Goal: Information Seeking & Learning: Learn about a topic

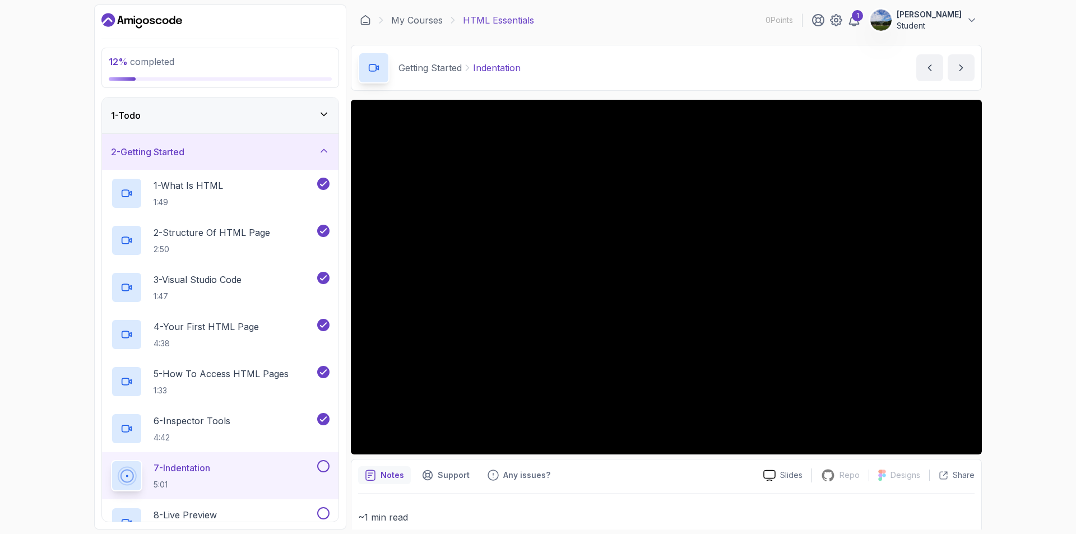
scroll to position [213, 0]
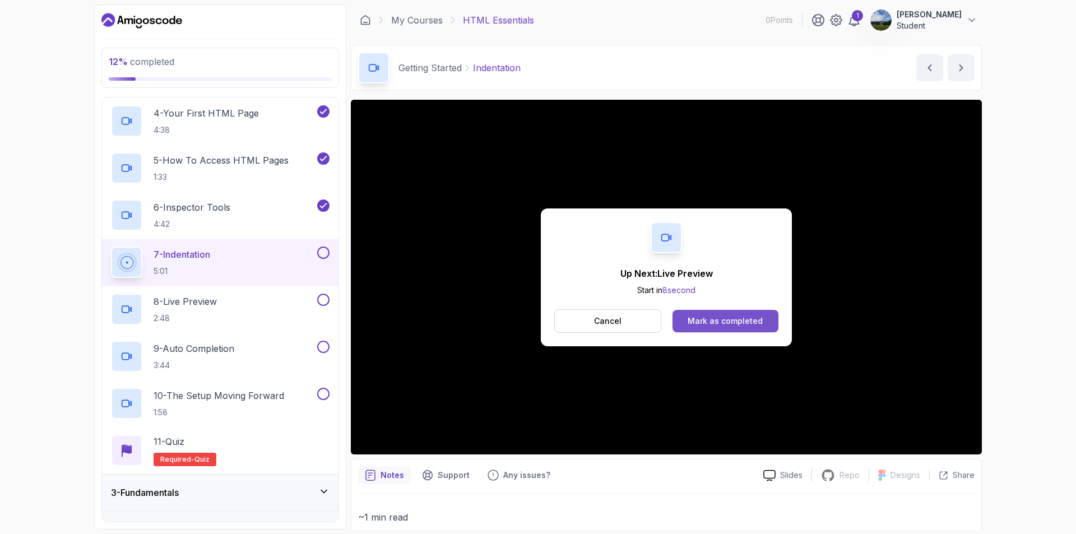
click at [721, 324] on div "Mark as completed" at bounding box center [724, 320] width 75 height 11
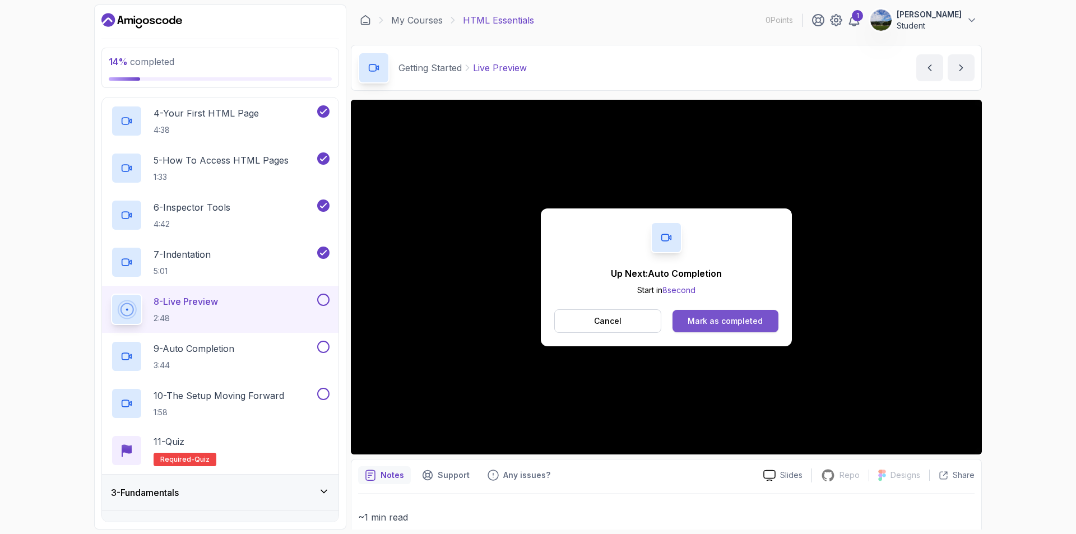
click at [739, 325] on div "Mark as completed" at bounding box center [724, 320] width 75 height 11
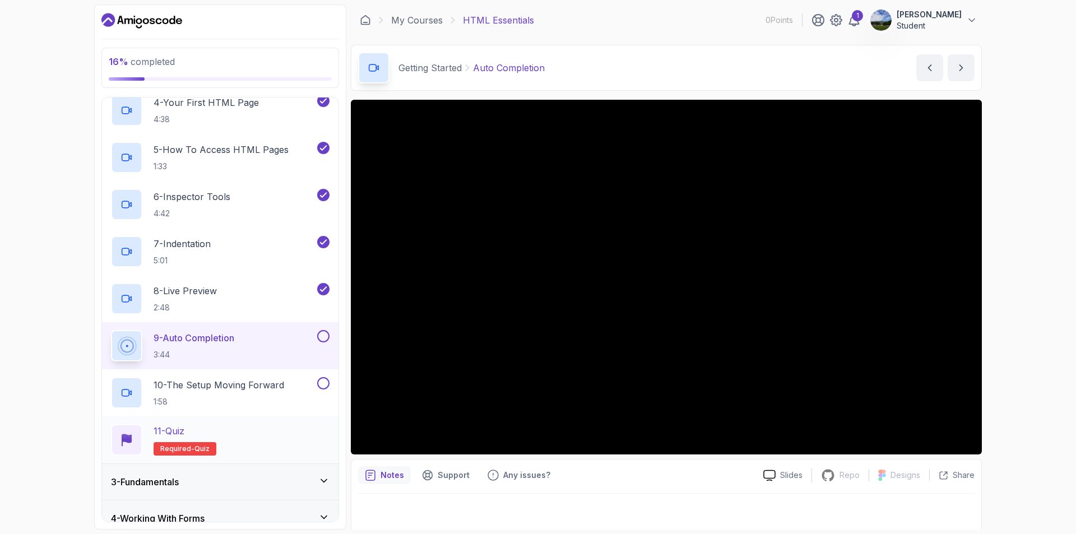
scroll to position [494, 0]
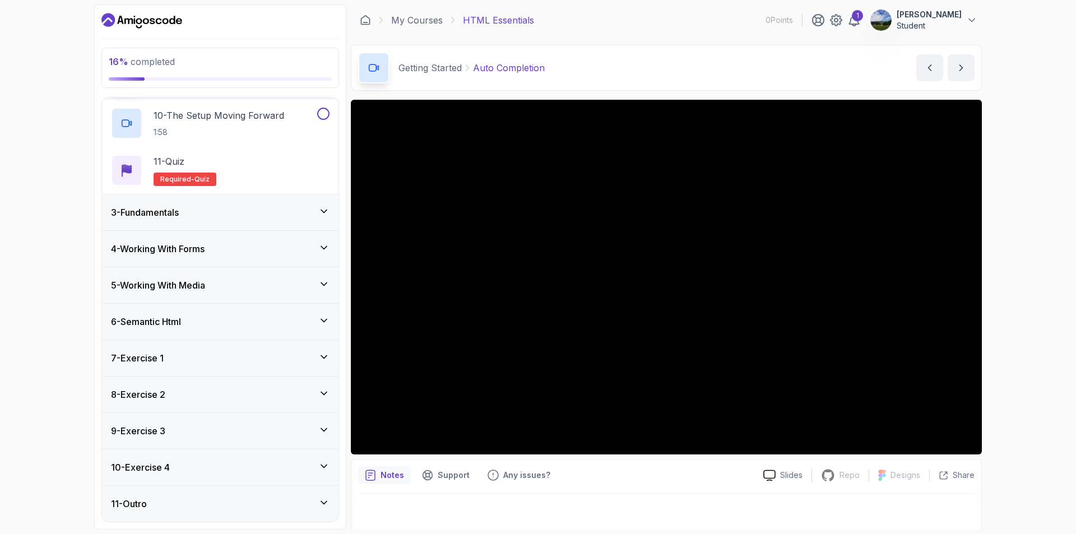
click at [191, 225] on div "3 - Fundamentals" at bounding box center [220, 212] width 236 height 36
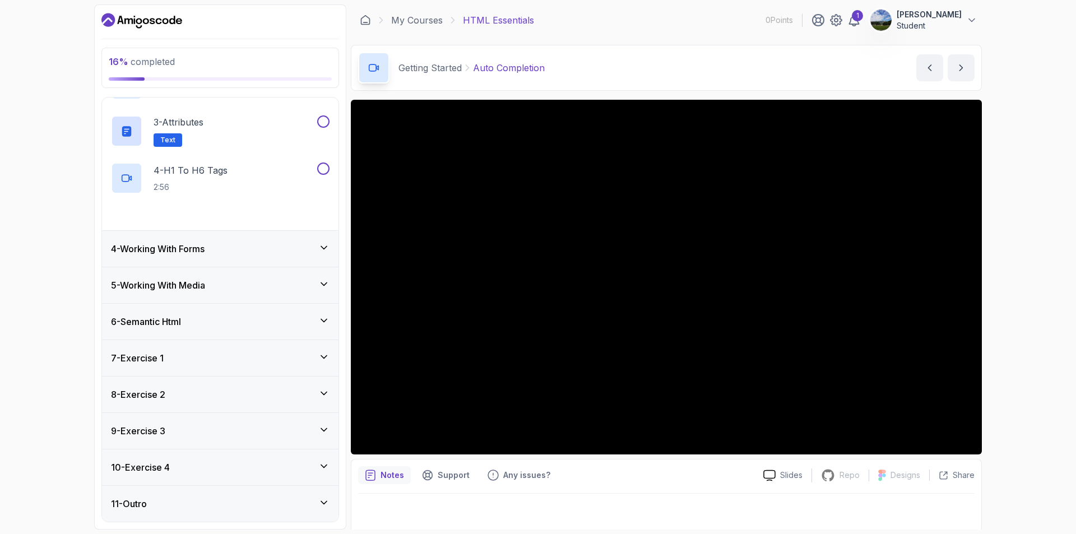
scroll to position [0, 0]
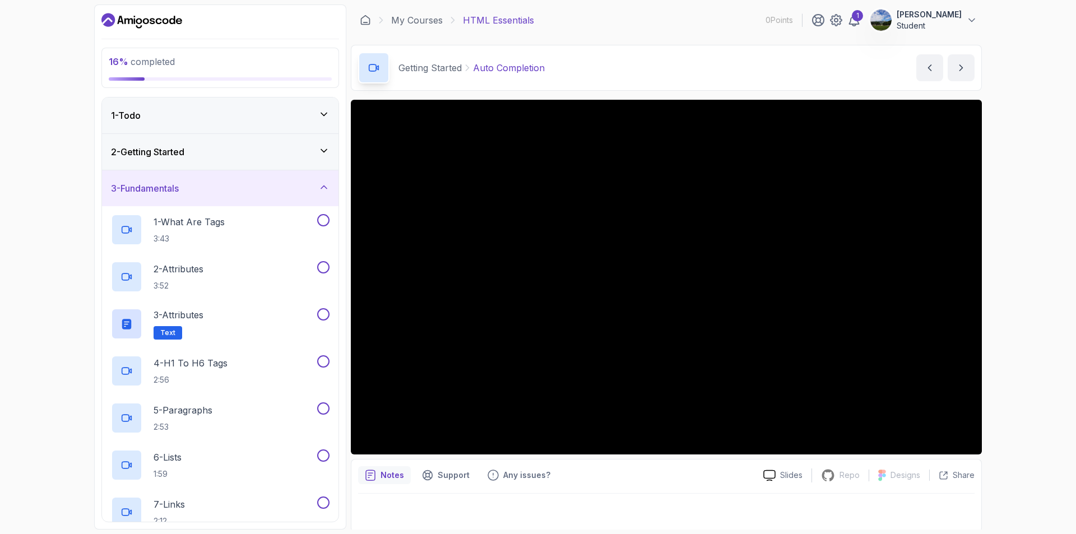
click at [202, 194] on div "3 - Fundamentals" at bounding box center [220, 187] width 218 height 13
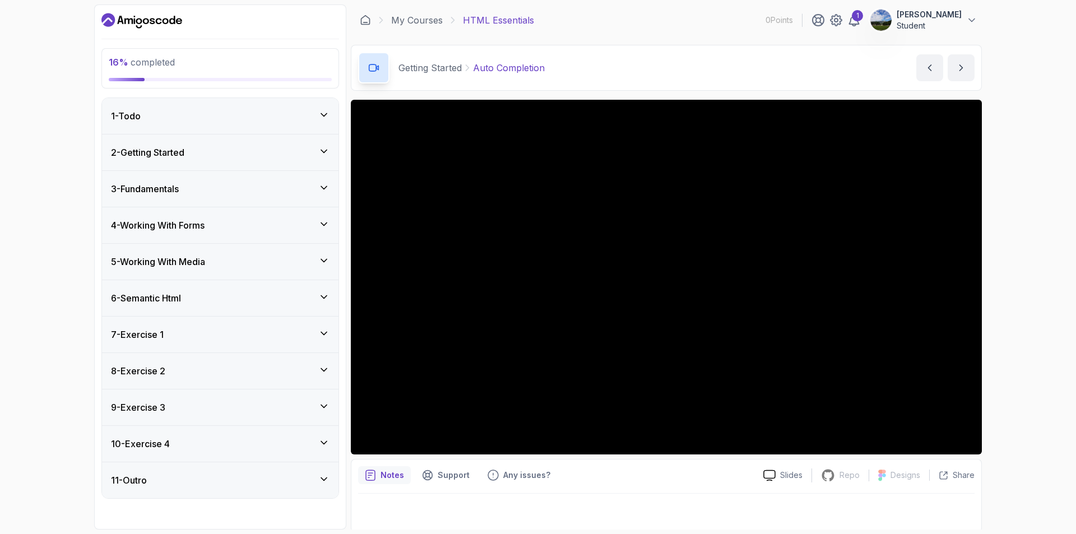
click at [199, 155] on div "2 - Getting Started" at bounding box center [220, 152] width 218 height 13
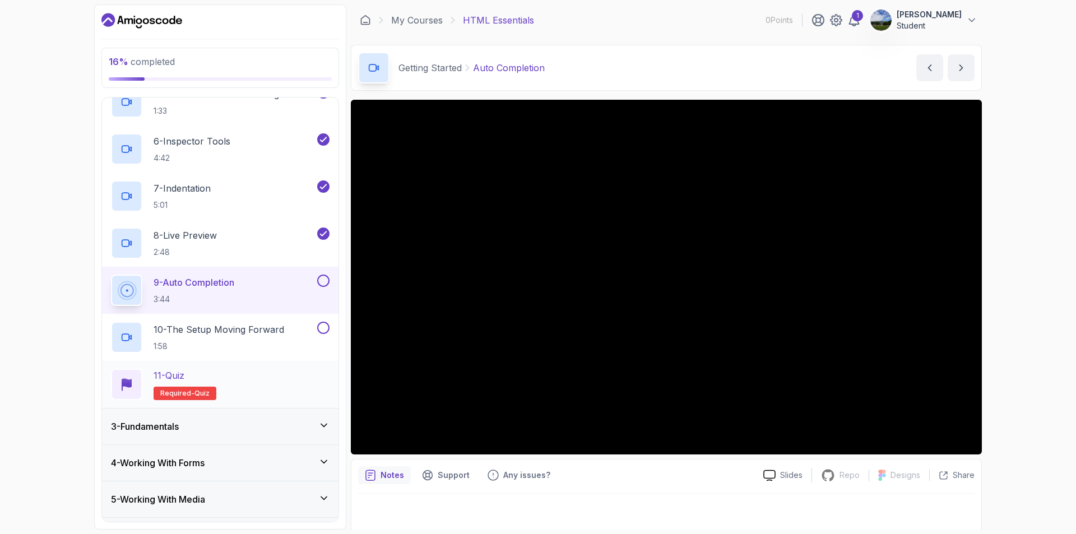
scroll to position [280, 0]
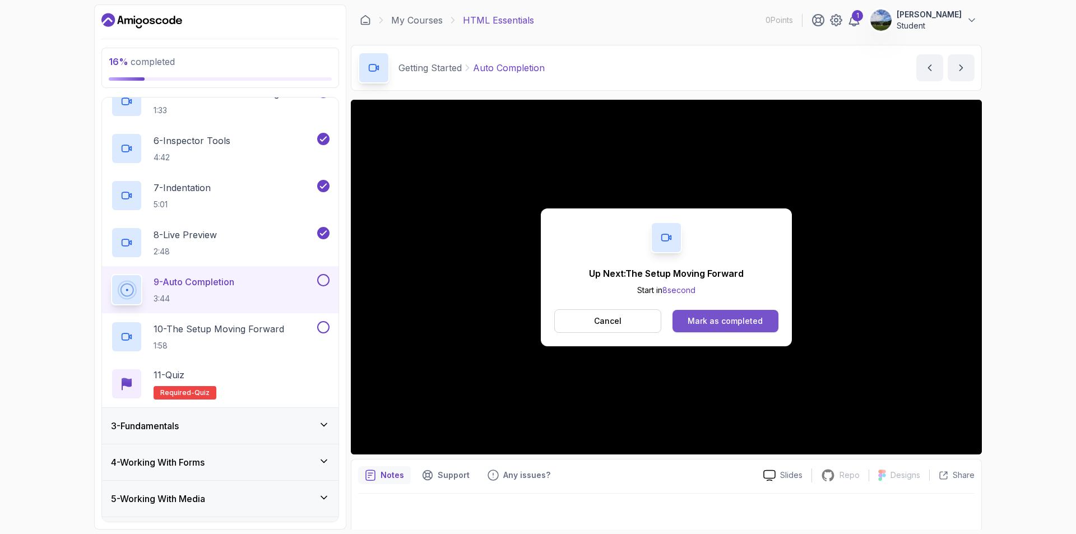
click at [716, 327] on button "Mark as completed" at bounding box center [725, 321] width 106 height 22
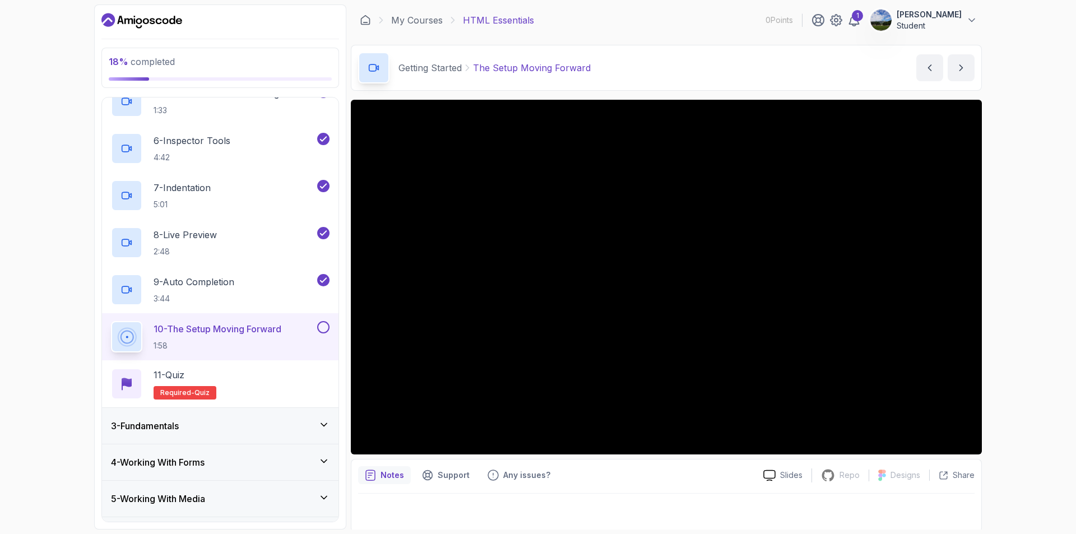
click at [199, 63] on p "18 % completed" at bounding box center [220, 61] width 223 height 13
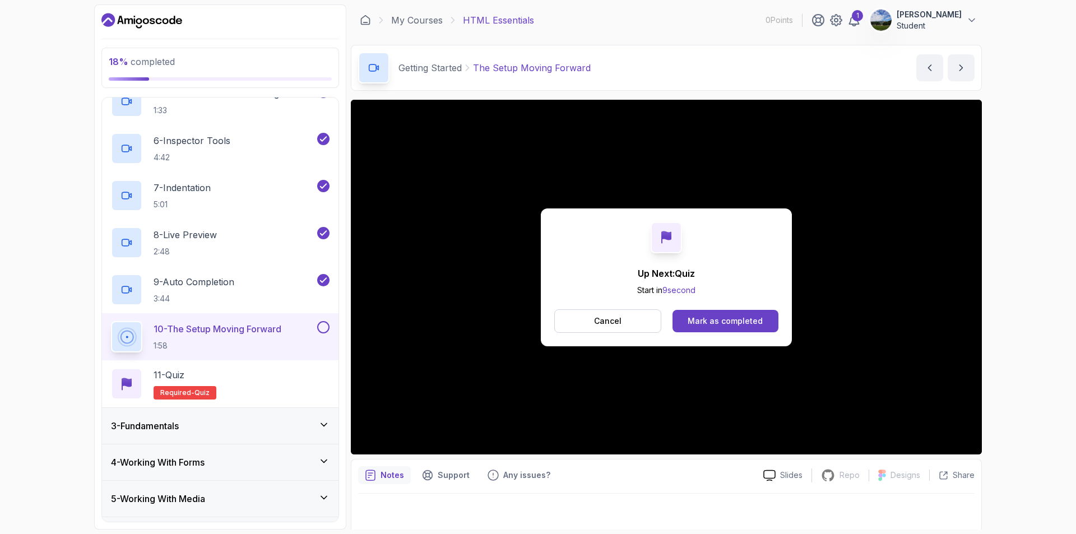
click at [721, 304] on div "Up Next: Quiz Start in 9 second Cancel Mark as completed" at bounding box center [666, 277] width 251 height 138
click at [720, 321] on div "Mark as completed" at bounding box center [724, 320] width 75 height 11
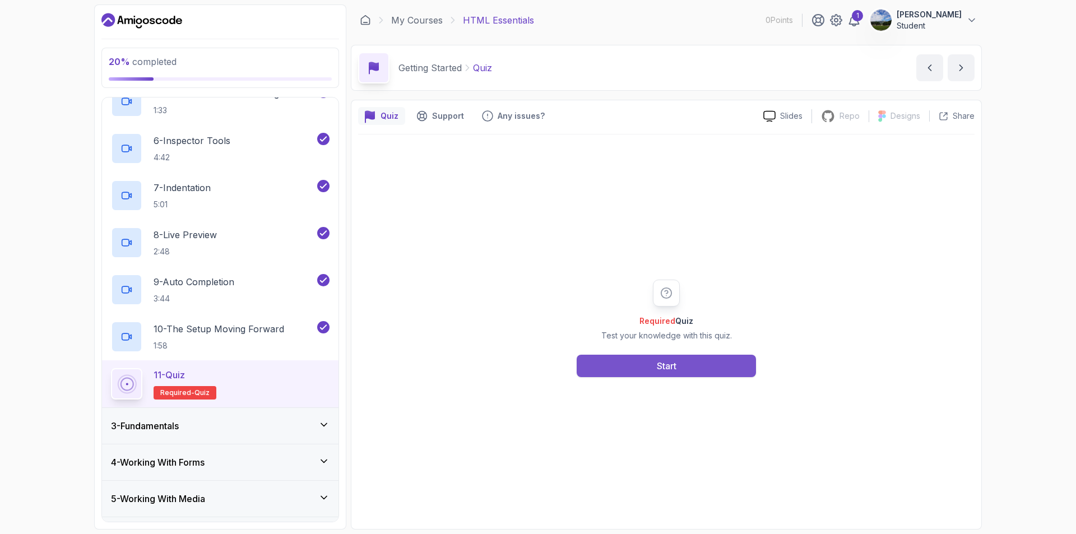
click at [620, 361] on button "Start" at bounding box center [665, 366] width 179 height 22
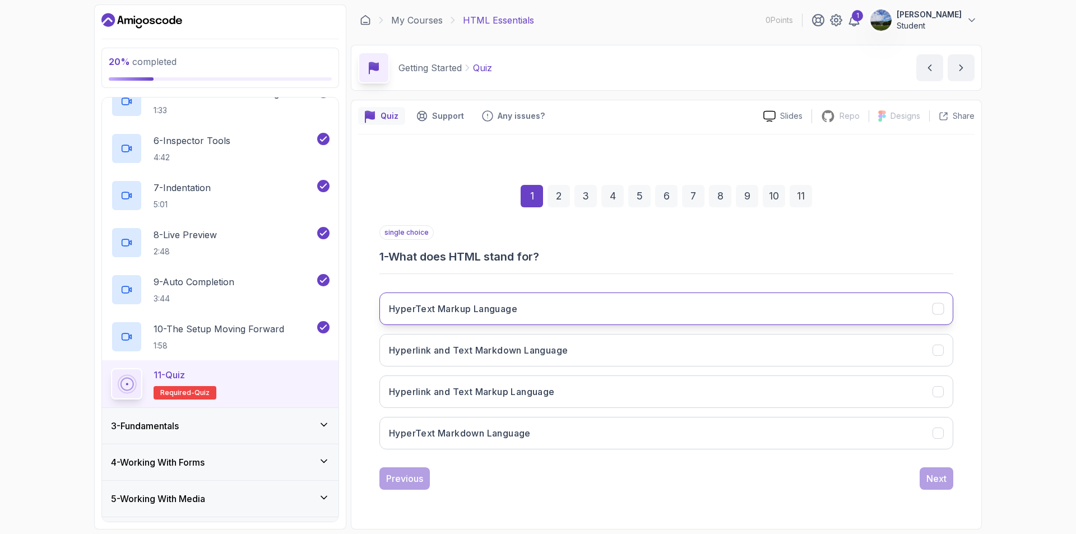
click at [464, 314] on h3 "HyperText Markup Language" at bounding box center [453, 308] width 128 height 13
click at [937, 483] on div "Next" at bounding box center [936, 478] width 20 height 13
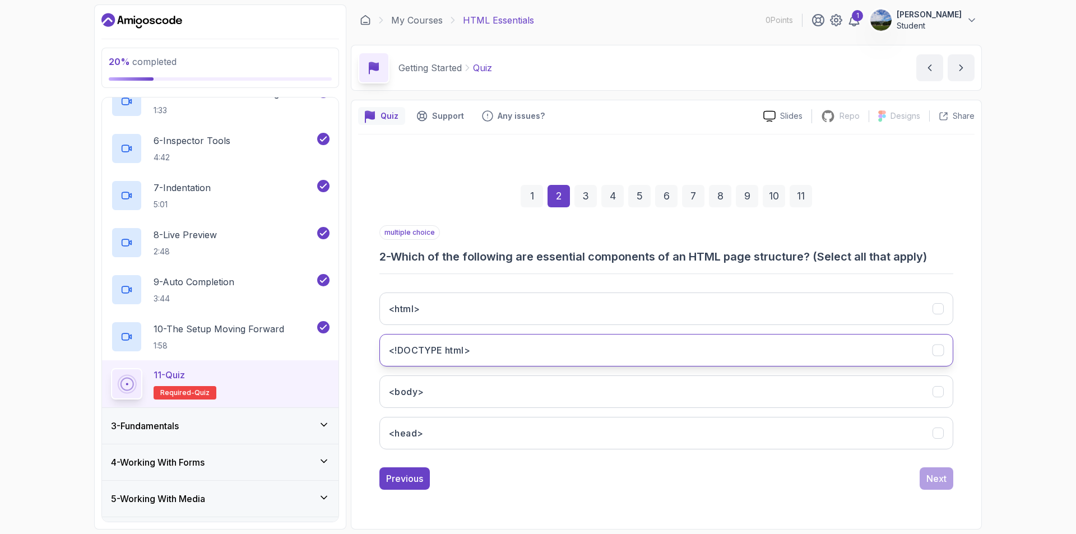
click at [935, 351] on icon "<!DOCTYPE html>" at bounding box center [937, 350] width 6 height 4
click at [937, 478] on div "Next" at bounding box center [936, 478] width 20 height 13
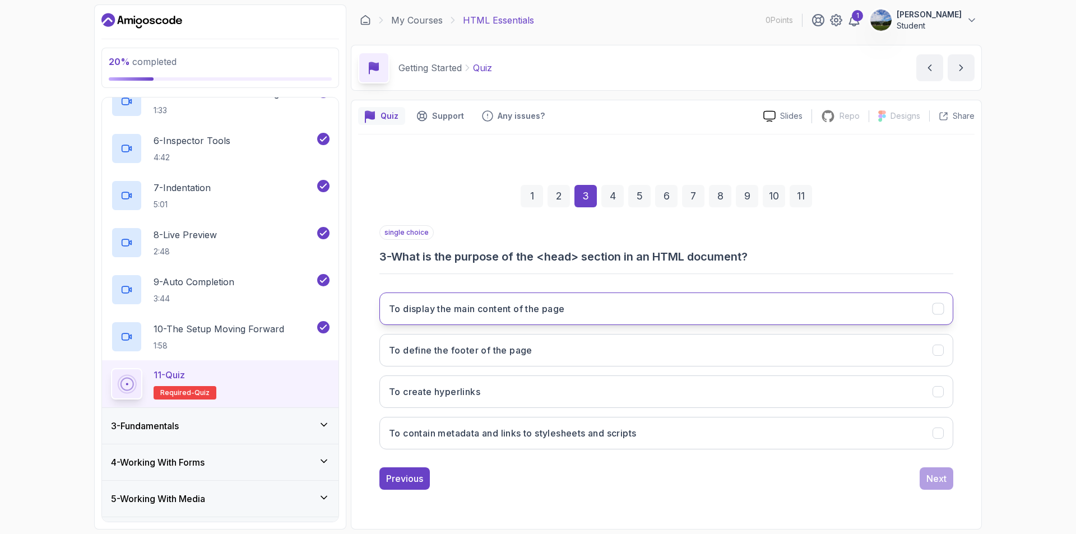
click at [944, 308] on button "To display the main content of the page" at bounding box center [666, 308] width 574 height 32
click at [942, 310] on icon "To display the main content of the page" at bounding box center [938, 309] width 11 height 11
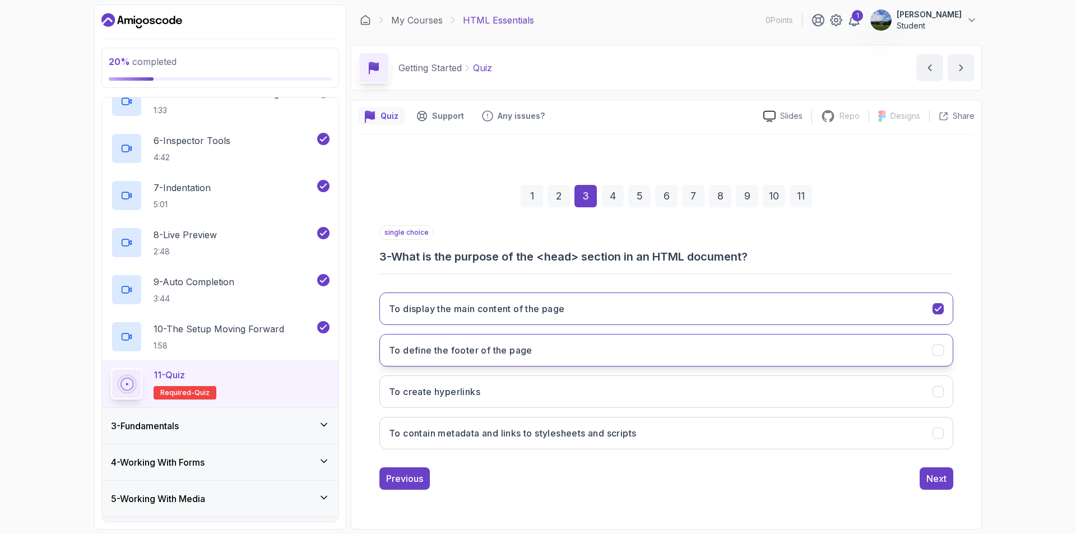
click at [939, 355] on icon "To define the footer of the page" at bounding box center [938, 350] width 11 height 11
click at [399, 490] on div "1 2 3 4 5 6 7 8 9 10 11 single choice 3 - What is the purpose of the <head> sec…" at bounding box center [666, 328] width 616 height 341
click at [399, 474] on div "Previous" at bounding box center [404, 478] width 37 height 13
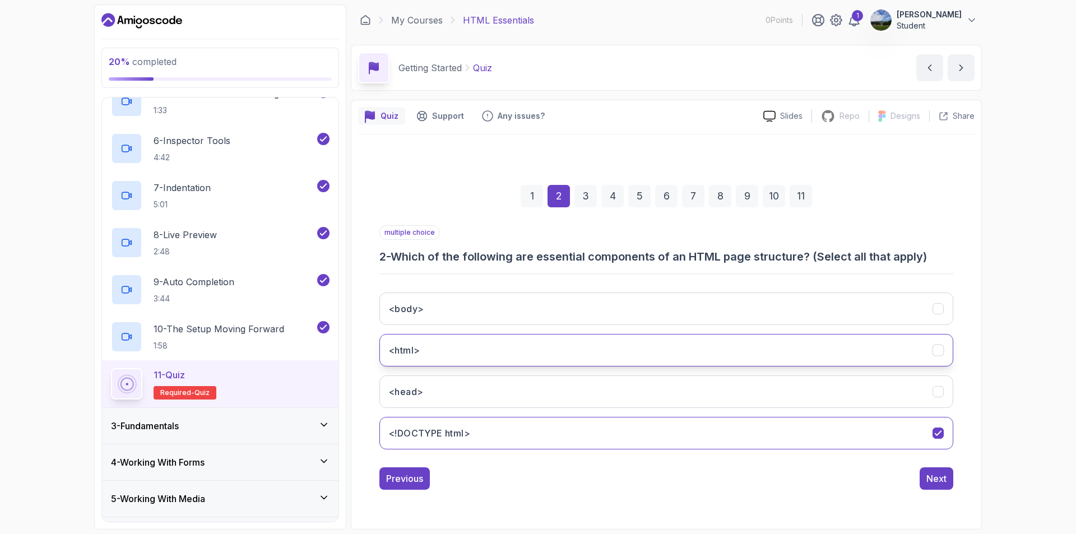
click at [938, 347] on icon "<html>" at bounding box center [938, 350] width 11 height 11
click at [927, 472] on div "Next" at bounding box center [936, 478] width 20 height 13
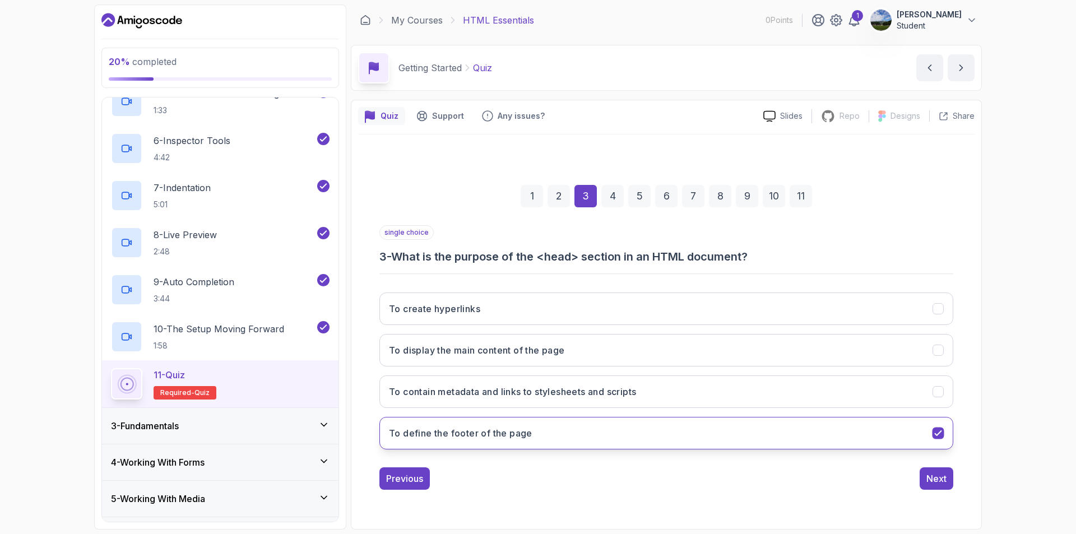
click at [944, 432] on button "To define the footer of the page" at bounding box center [666, 433] width 574 height 32
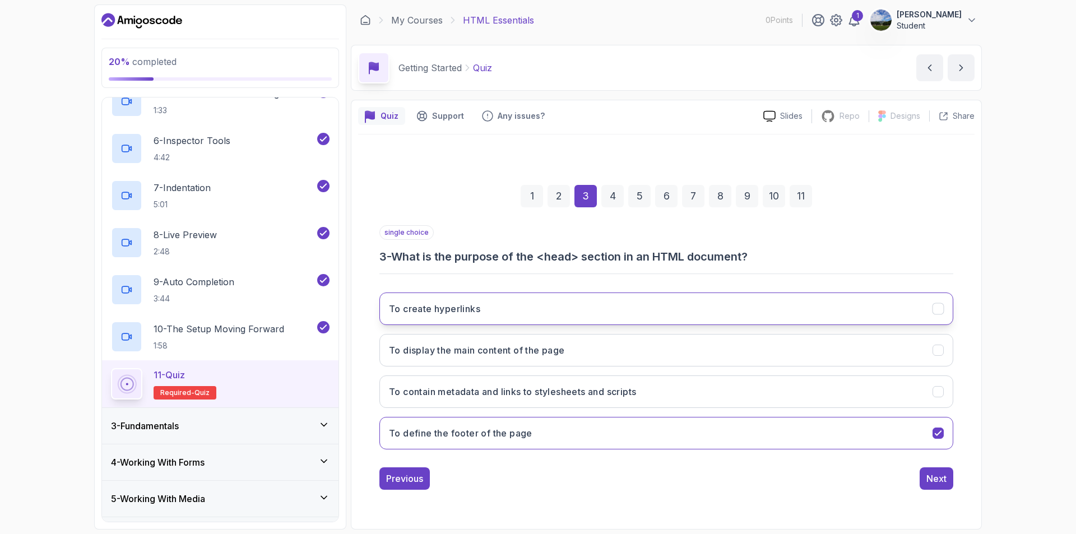
click at [938, 305] on icon "To create hyperlinks" at bounding box center [938, 309] width 11 height 11
click at [473, 439] on h3 "To define the footer of the page" at bounding box center [460, 432] width 143 height 13
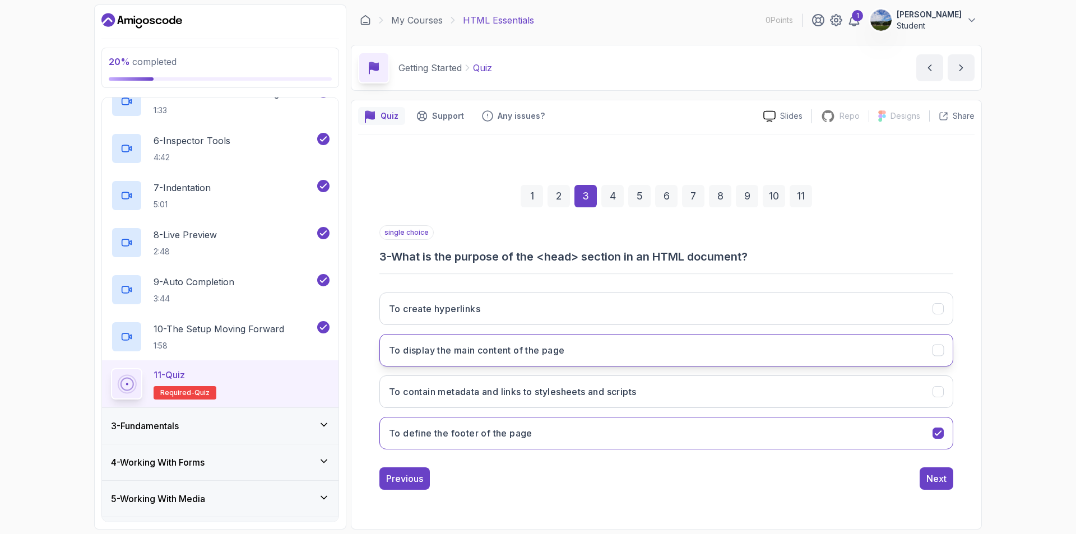
click at [556, 352] on h3 "To display the main content of the page" at bounding box center [477, 349] width 176 height 13
click at [587, 448] on button "To define the footer of the page" at bounding box center [666, 433] width 574 height 32
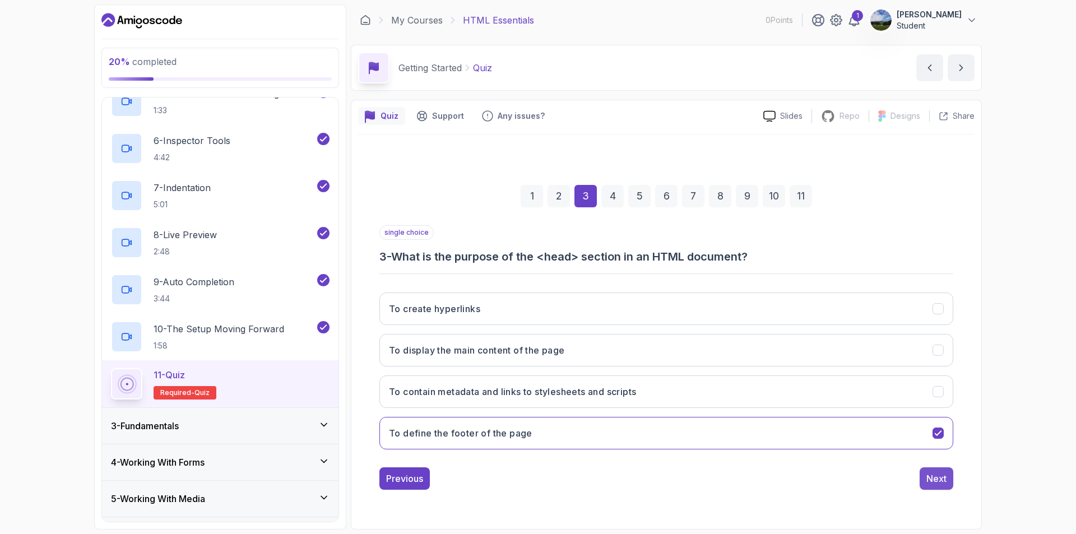
click at [946, 479] on div "Next" at bounding box center [936, 478] width 20 height 13
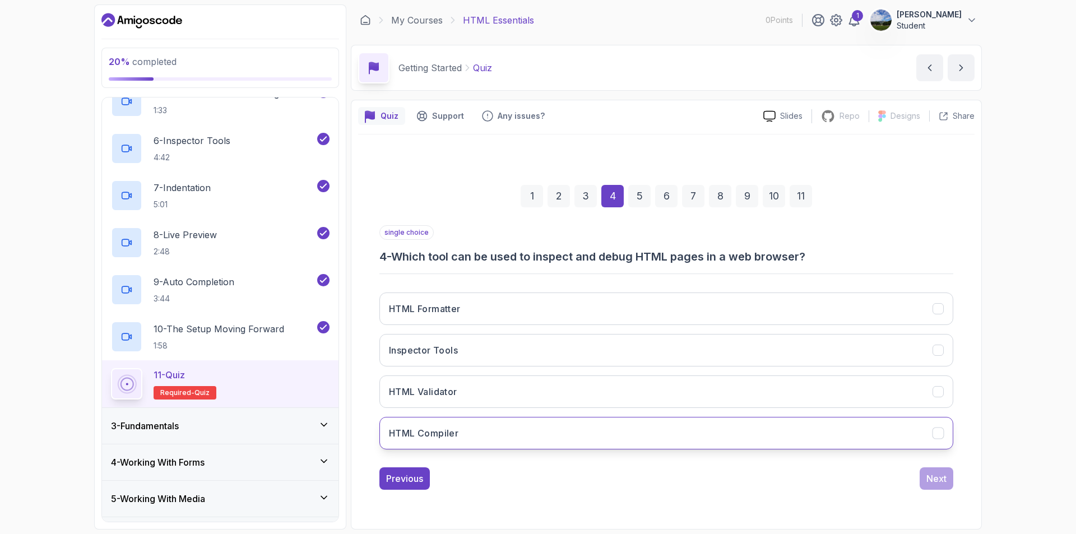
drag, startPoint x: 935, startPoint y: 356, endPoint x: 941, endPoint y: 438, distance: 82.0
click at [934, 364] on button "Inspector Tools" at bounding box center [666, 350] width 574 height 32
click at [933, 483] on div "Next" at bounding box center [936, 478] width 20 height 13
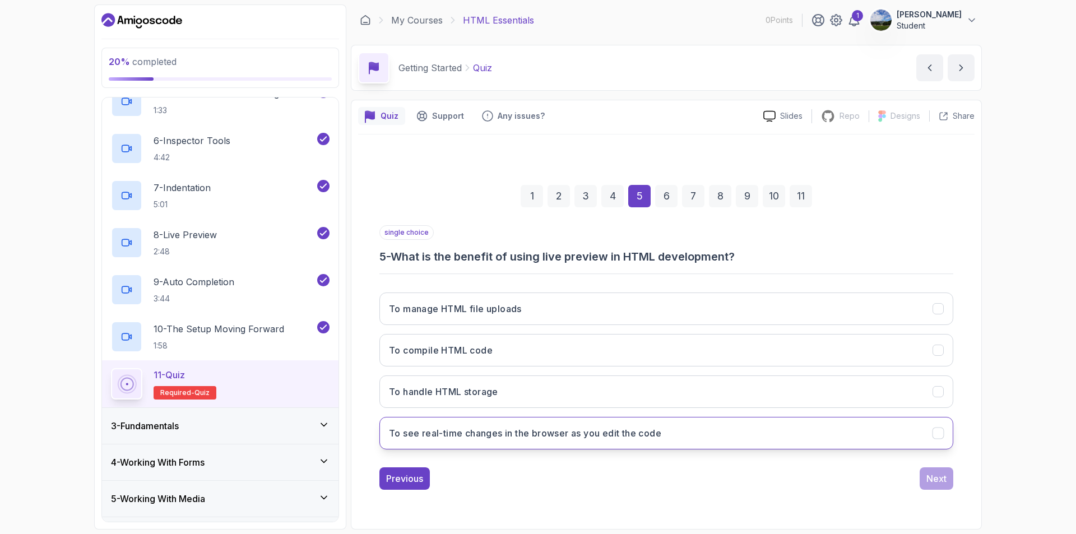
click at [938, 438] on icon "To see real-time changes in the browser as you edit the code" at bounding box center [938, 433] width 11 height 11
click at [949, 483] on button "Next" at bounding box center [936, 478] width 34 height 22
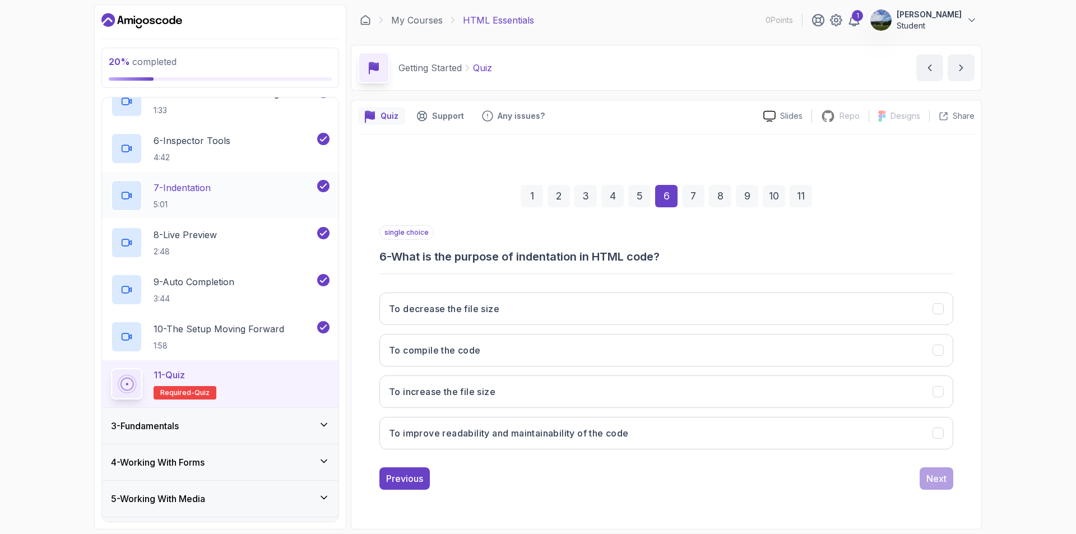
click at [162, 183] on p "7 - Indentation" at bounding box center [181, 187] width 57 height 13
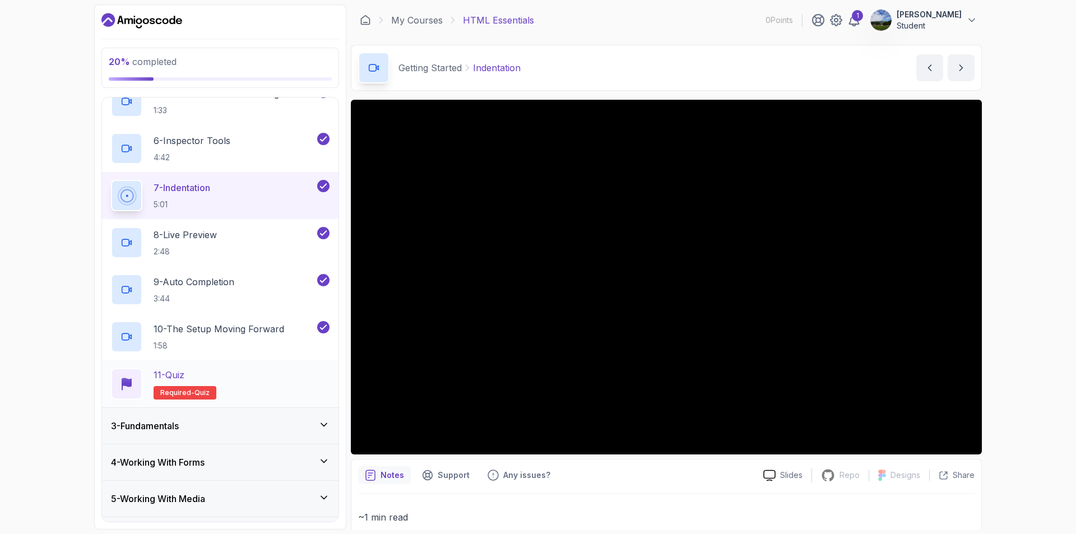
click at [236, 372] on div "11 - Quiz Required- quiz" at bounding box center [220, 383] width 218 height 31
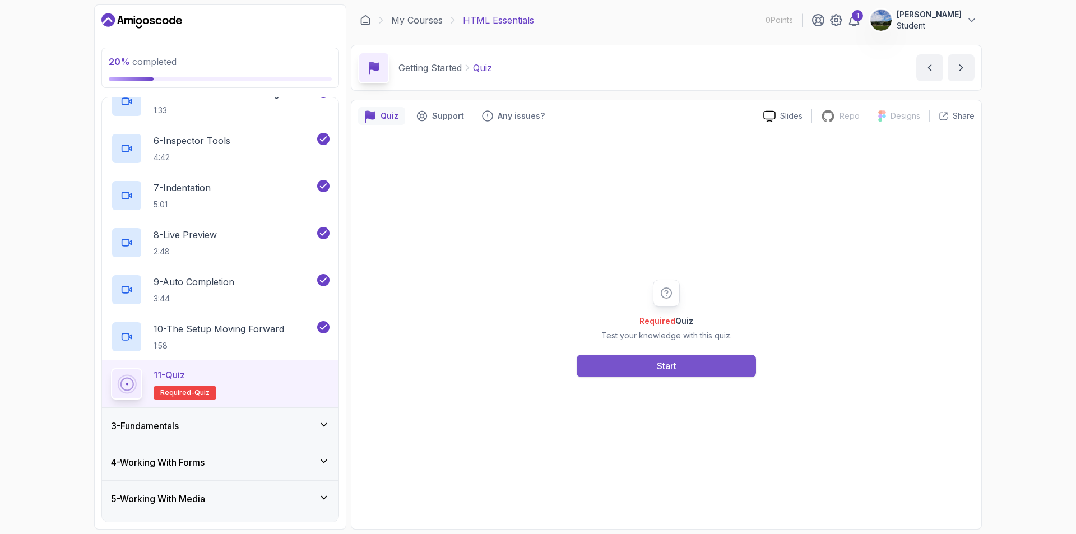
click at [704, 365] on button "Start" at bounding box center [665, 366] width 179 height 22
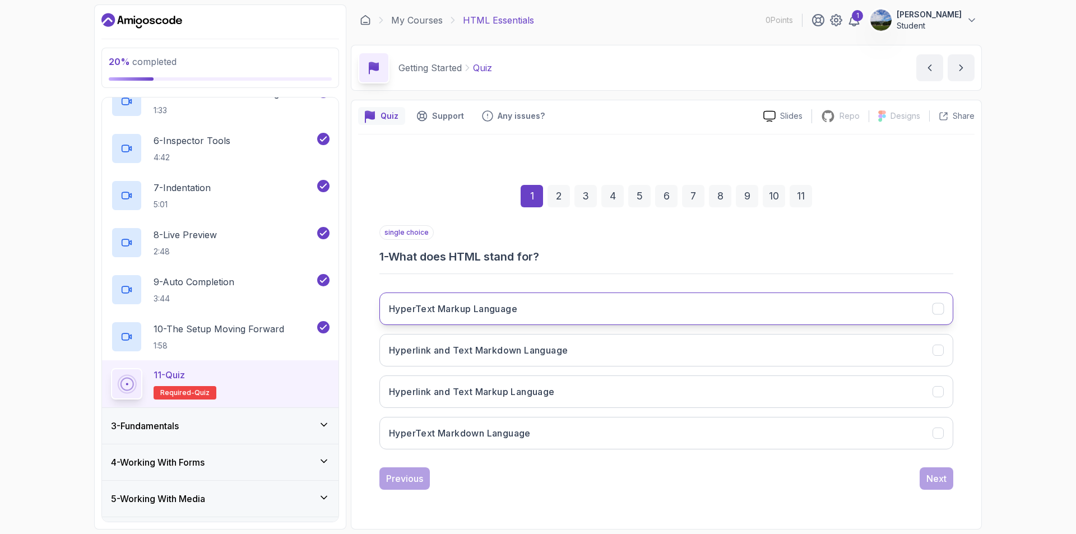
click at [573, 316] on button "HyperText Markup Language" at bounding box center [666, 308] width 574 height 32
click at [942, 477] on div "Next" at bounding box center [936, 478] width 20 height 13
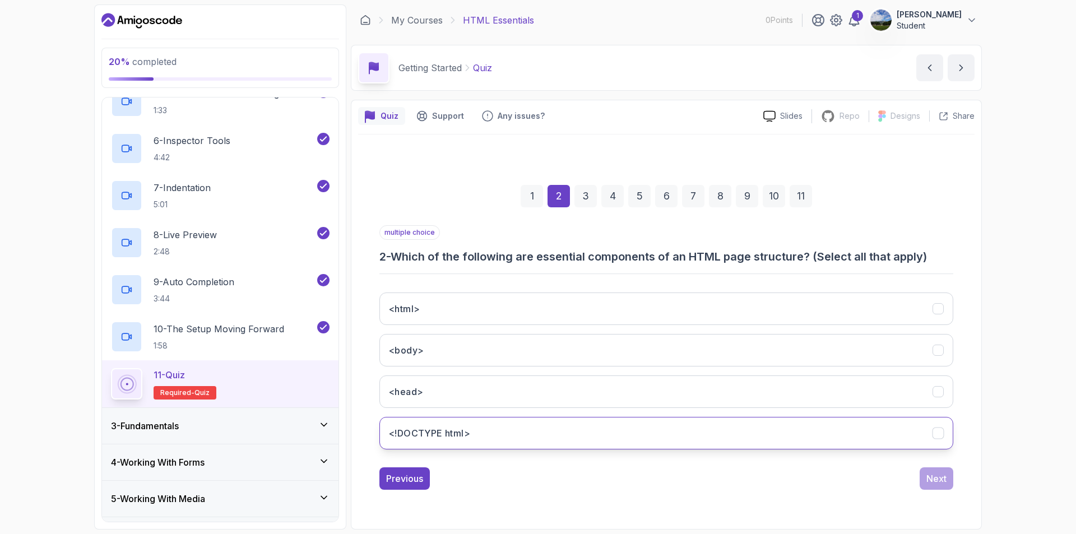
click at [476, 442] on button "<!DOCTYPE html>" at bounding box center [666, 433] width 574 height 32
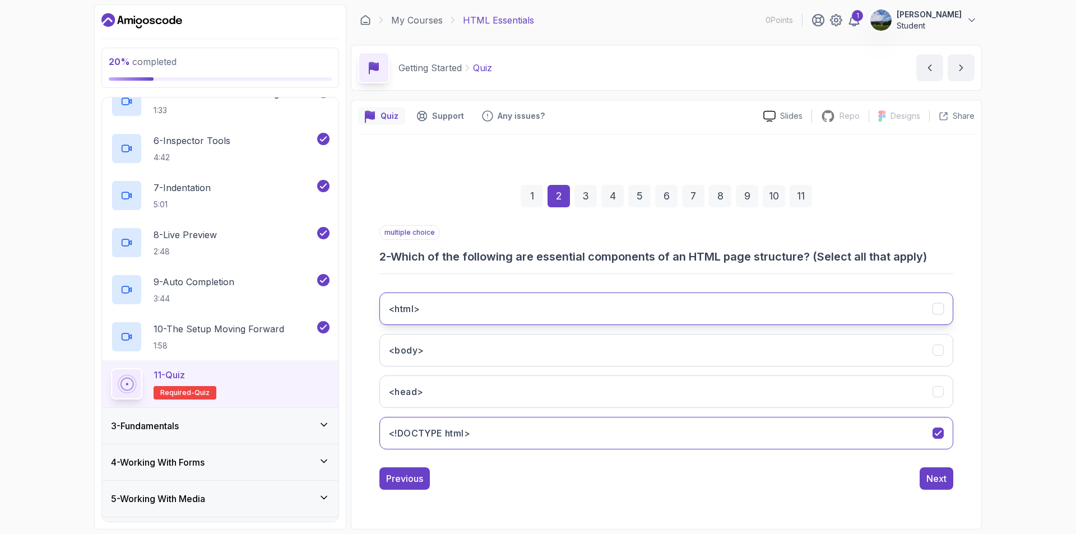
click at [492, 298] on button "<html>" at bounding box center [666, 308] width 574 height 32
click at [938, 476] on div "Next" at bounding box center [936, 478] width 20 height 13
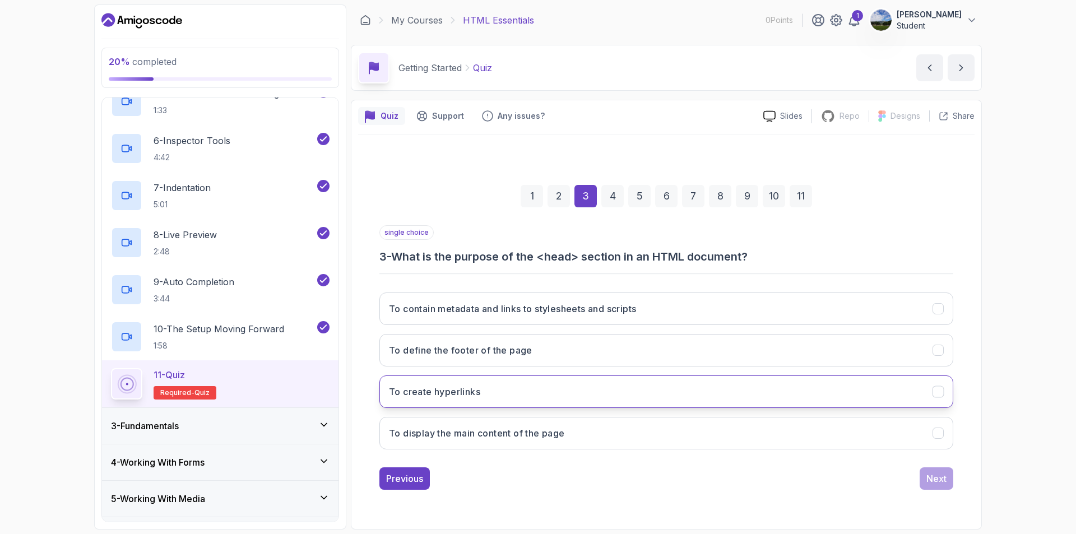
drag, startPoint x: 907, startPoint y: 345, endPoint x: 951, endPoint y: 380, distance: 55.4
click at [908, 346] on button "To define the footer of the page" at bounding box center [666, 350] width 574 height 32
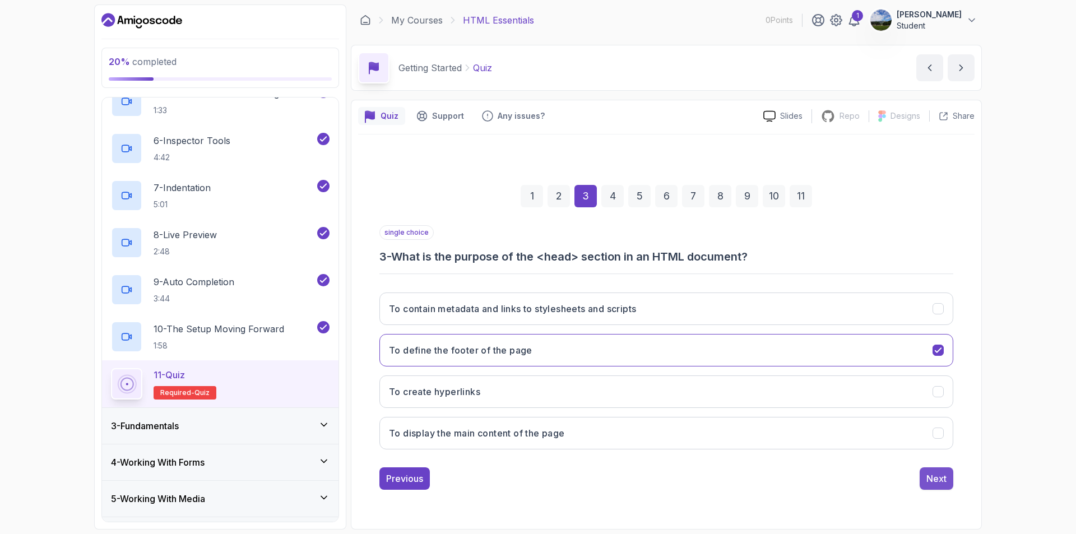
click at [939, 478] on div "Next" at bounding box center [936, 478] width 20 height 13
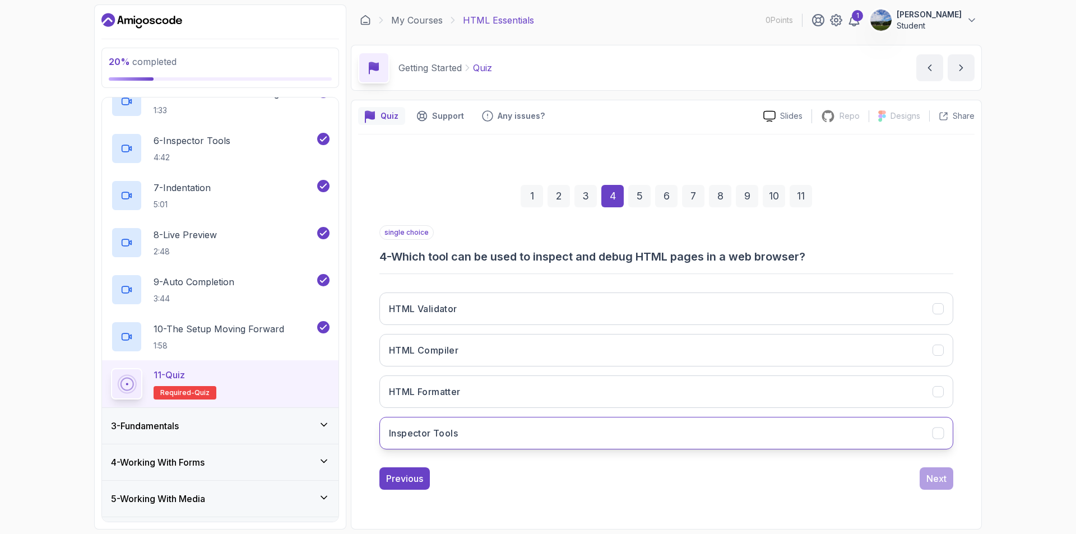
click at [900, 429] on button "Inspector Tools" at bounding box center [666, 433] width 574 height 32
click at [944, 468] on button "Next" at bounding box center [936, 478] width 34 height 22
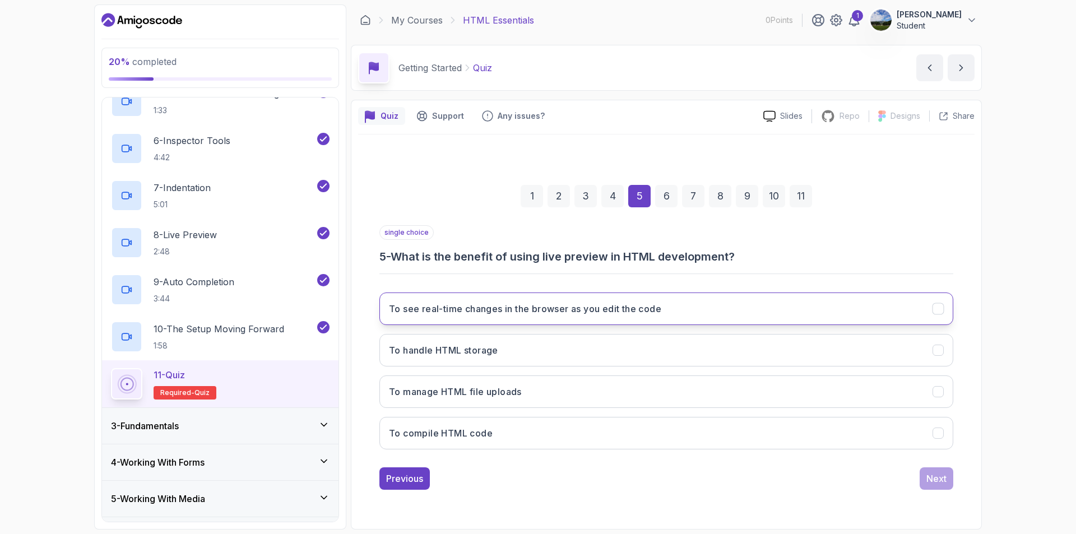
click at [942, 314] on icon "To see real-time changes in the browser as you edit the code" at bounding box center [938, 309] width 11 height 11
click at [946, 482] on button "Next" at bounding box center [936, 478] width 34 height 22
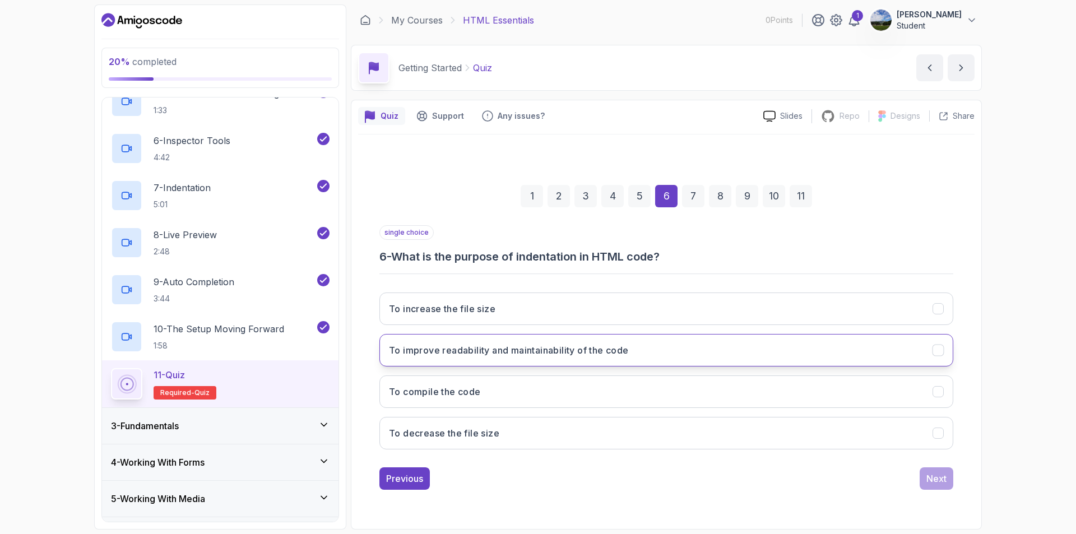
click at [611, 363] on button "To improve readability and maintainability of the code" at bounding box center [666, 350] width 574 height 32
click at [931, 480] on div "Next" at bounding box center [936, 478] width 20 height 13
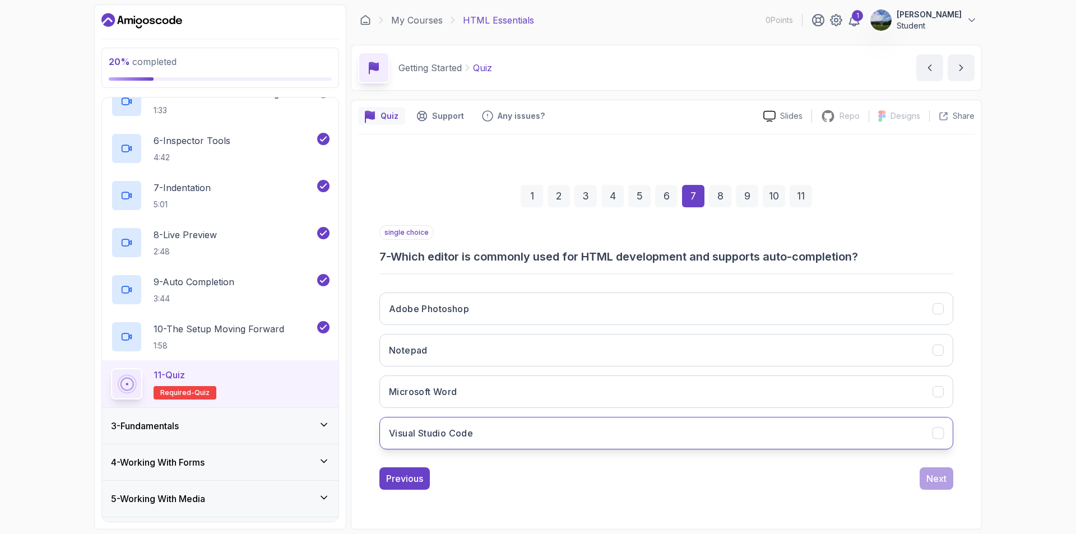
click at [934, 436] on icon "Visual Studio Code" at bounding box center [938, 433] width 11 height 11
click at [920, 481] on div "Previous Next" at bounding box center [666, 478] width 574 height 22
click at [945, 478] on div "Next" at bounding box center [936, 478] width 20 height 13
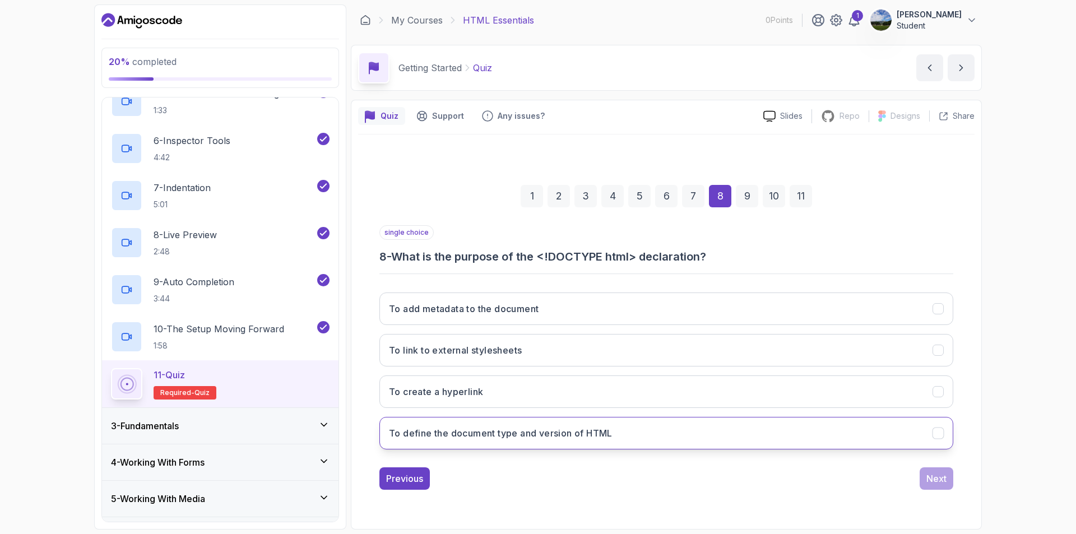
click at [904, 444] on button "To define the document type and version of HTML" at bounding box center [666, 433] width 574 height 32
click at [943, 482] on div "Next" at bounding box center [936, 478] width 20 height 13
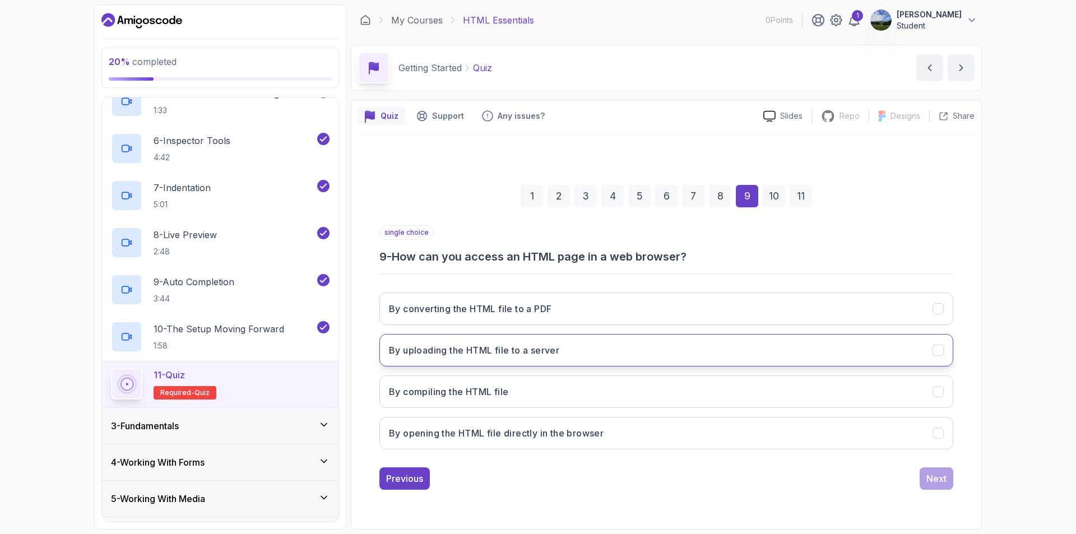
click at [918, 356] on button "By uploading the HTML file to a server" at bounding box center [666, 350] width 574 height 32
click at [941, 477] on div "Next" at bounding box center [936, 478] width 20 height 13
drag, startPoint x: 520, startPoint y: 351, endPoint x: 518, endPoint y: 358, distance: 6.9
click at [520, 353] on h3 "To contain the main content of the page" at bounding box center [477, 349] width 176 height 13
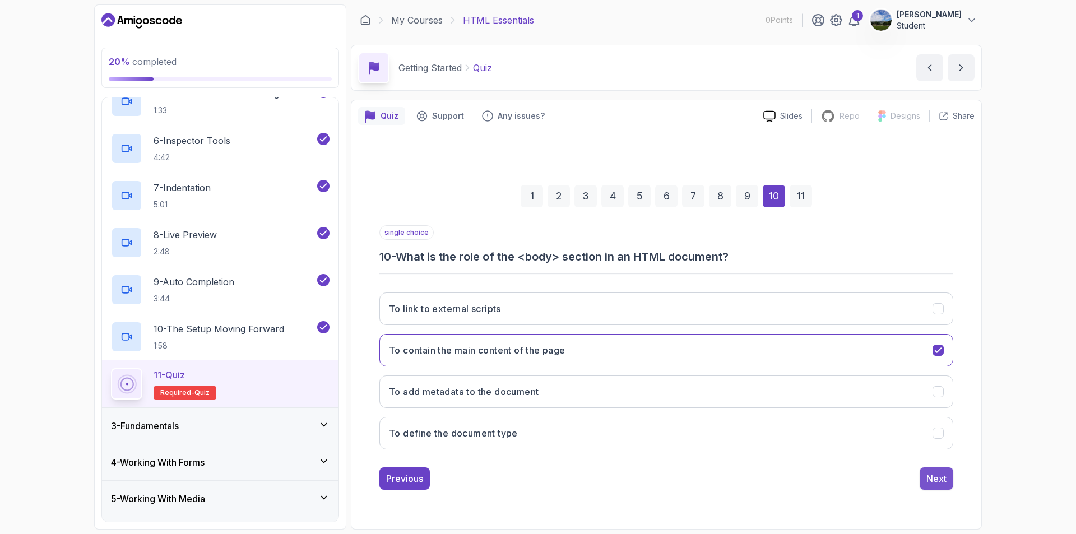
click at [940, 485] on div "Next" at bounding box center [936, 478] width 20 height 13
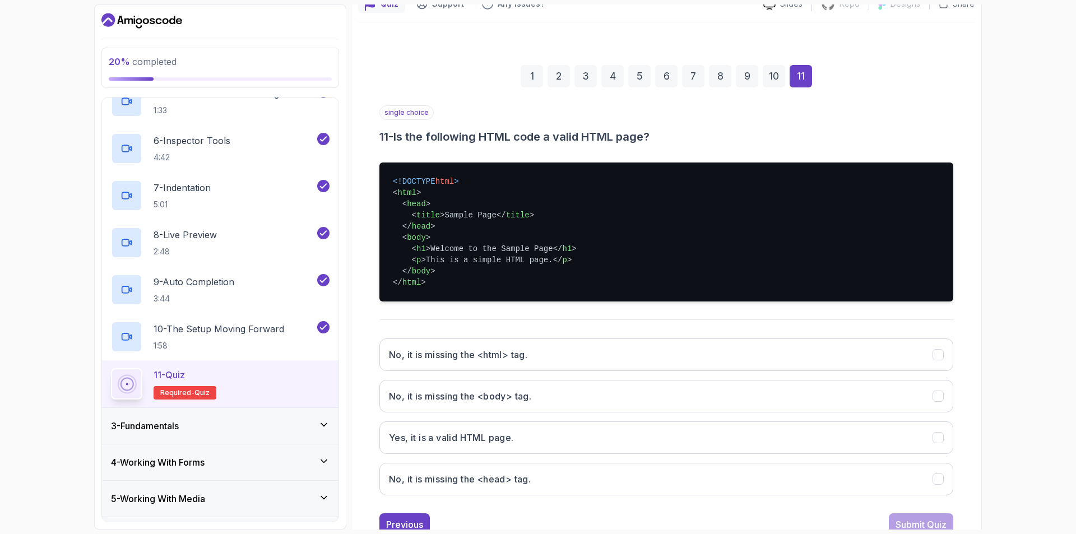
scroll to position [150, 0]
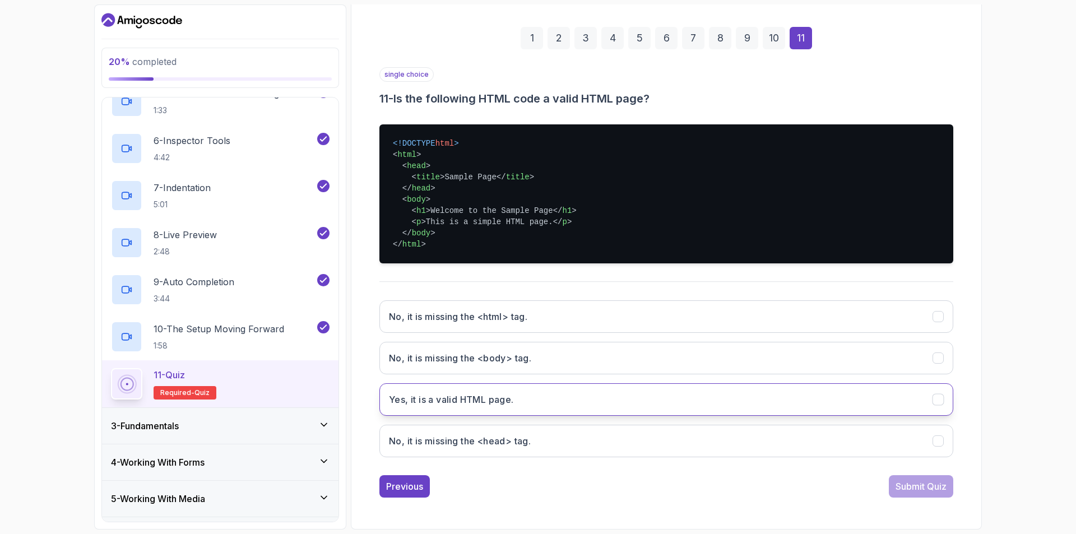
click at [478, 398] on h3 "Yes, it is a valid HTML page." at bounding box center [451, 399] width 125 height 13
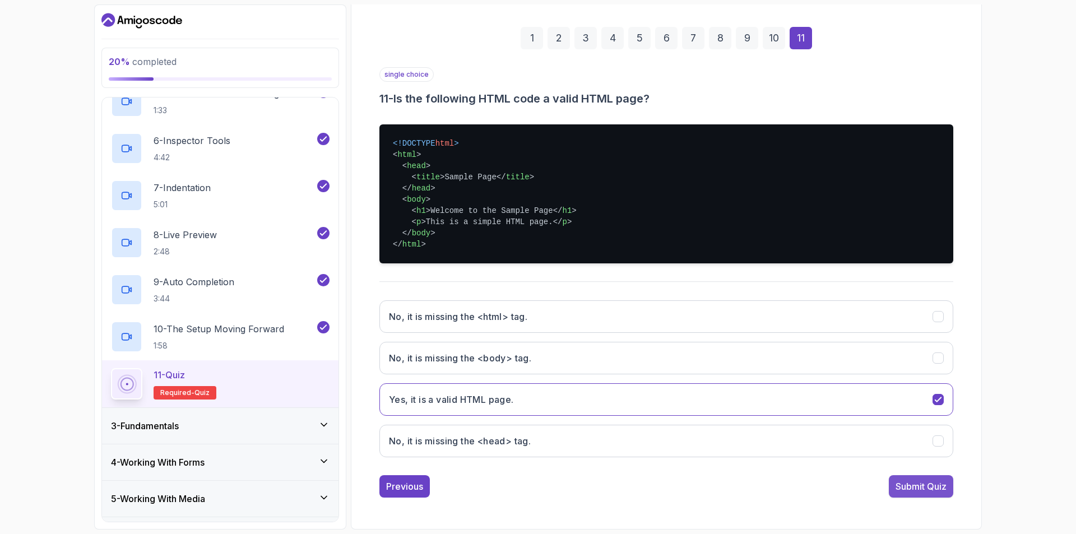
click at [938, 486] on div "Submit Quiz" at bounding box center [920, 486] width 51 height 13
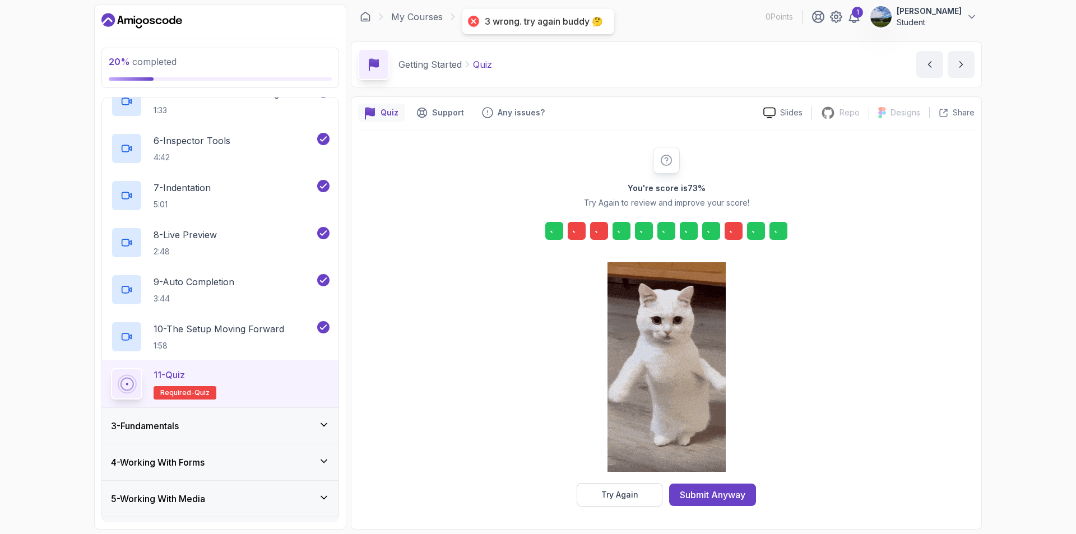
scroll to position [3, 0]
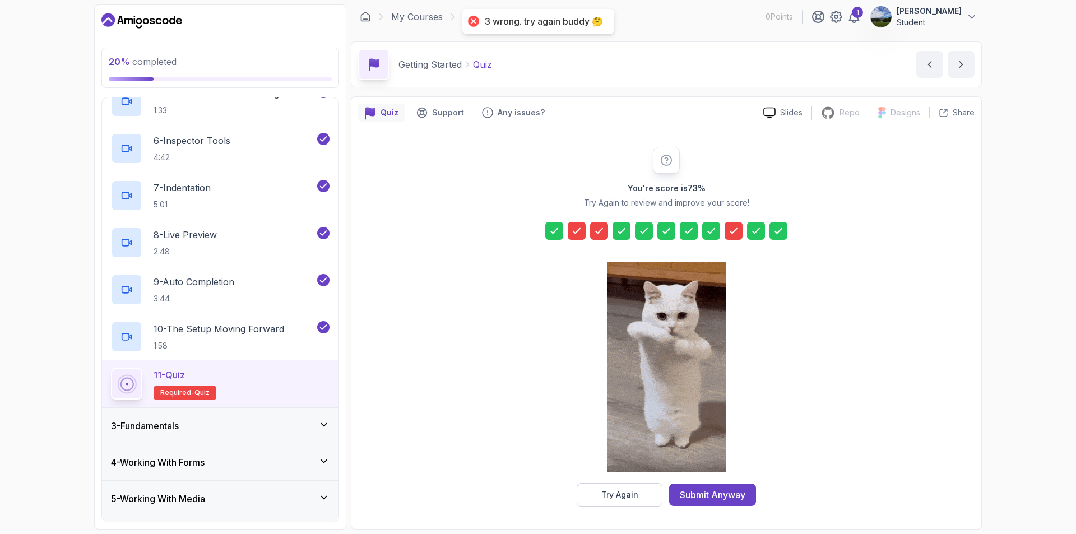
drag, startPoint x: 576, startPoint y: 221, endPoint x: 580, endPoint y: 231, distance: 10.8
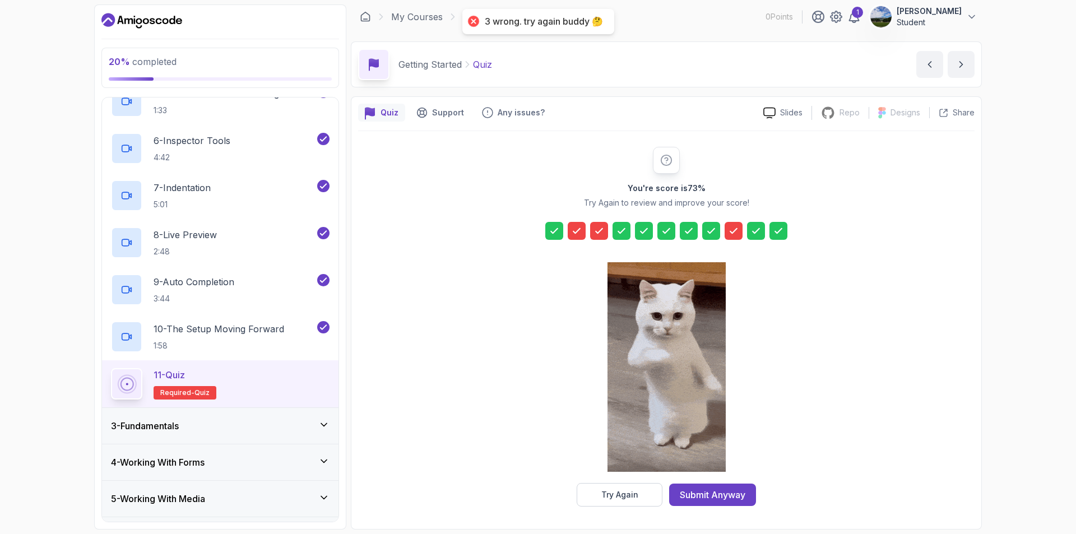
click at [576, 224] on div "You're score is 73 % Try Again to review and improve your score! Try Again Subm…" at bounding box center [665, 327] width 215 height 360
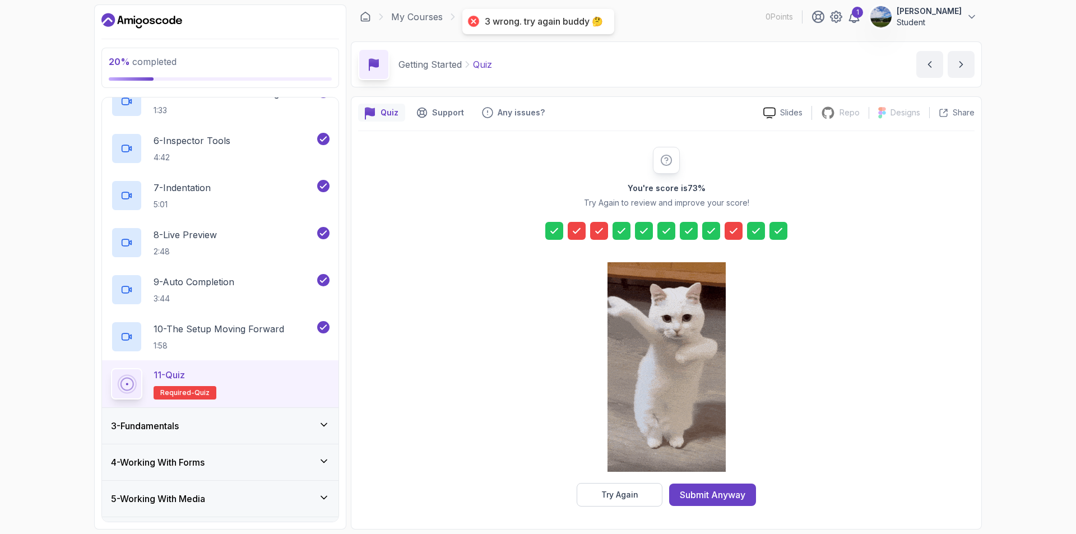
click at [579, 231] on icon at bounding box center [576, 230] width 11 height 11
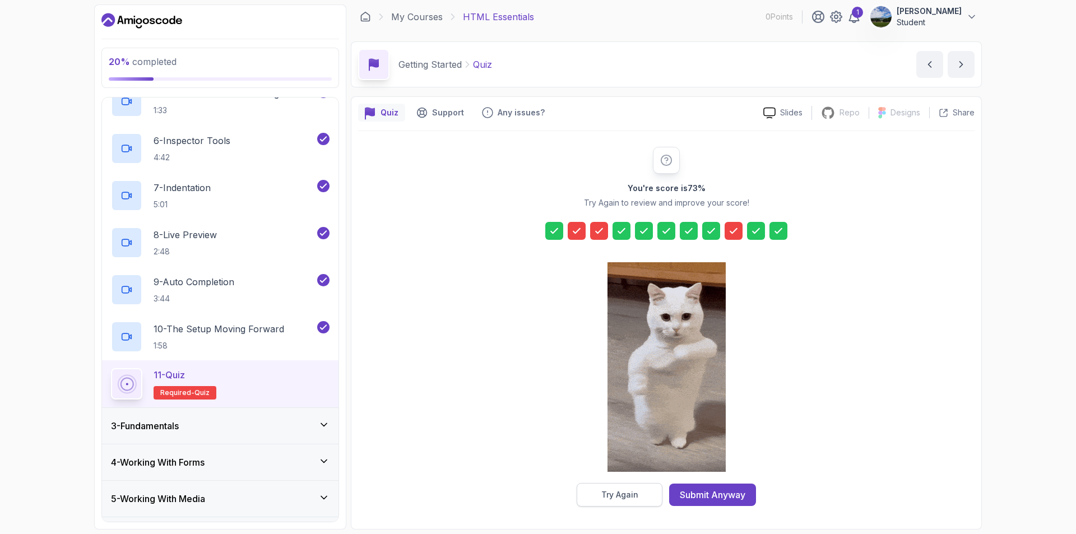
click at [627, 502] on button "Try Again" at bounding box center [619, 495] width 86 height 24
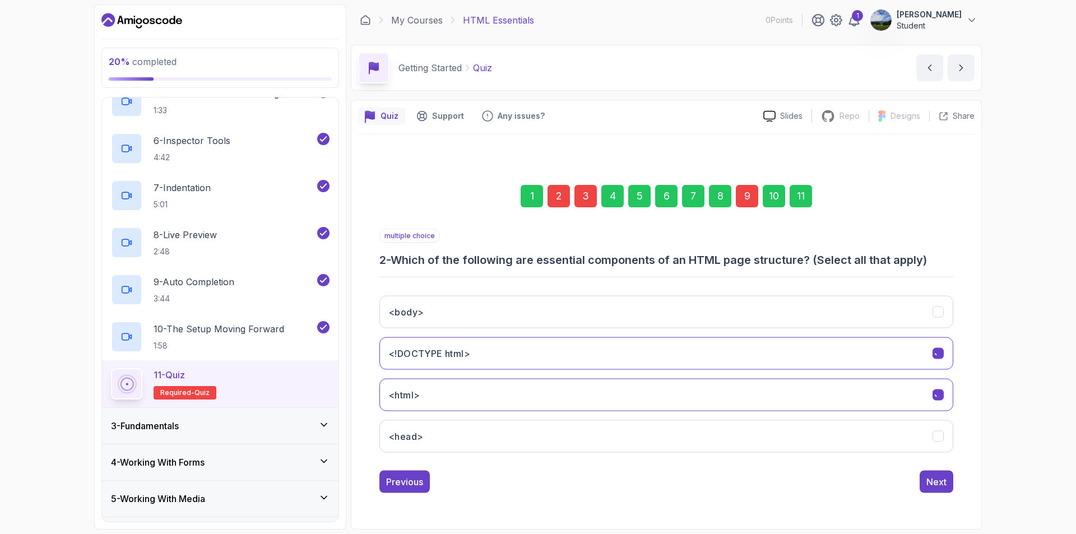
scroll to position [0, 0]
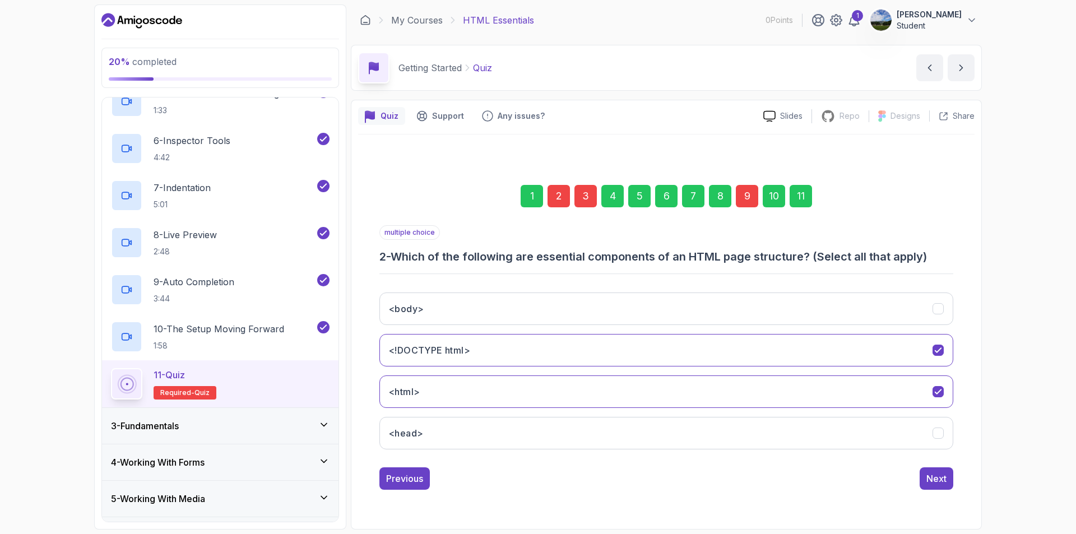
click at [555, 195] on div "2" at bounding box center [558, 196] width 22 height 22
click at [943, 390] on icon "<html>" at bounding box center [938, 392] width 11 height 11
click at [942, 482] on div "Next" at bounding box center [936, 478] width 20 height 13
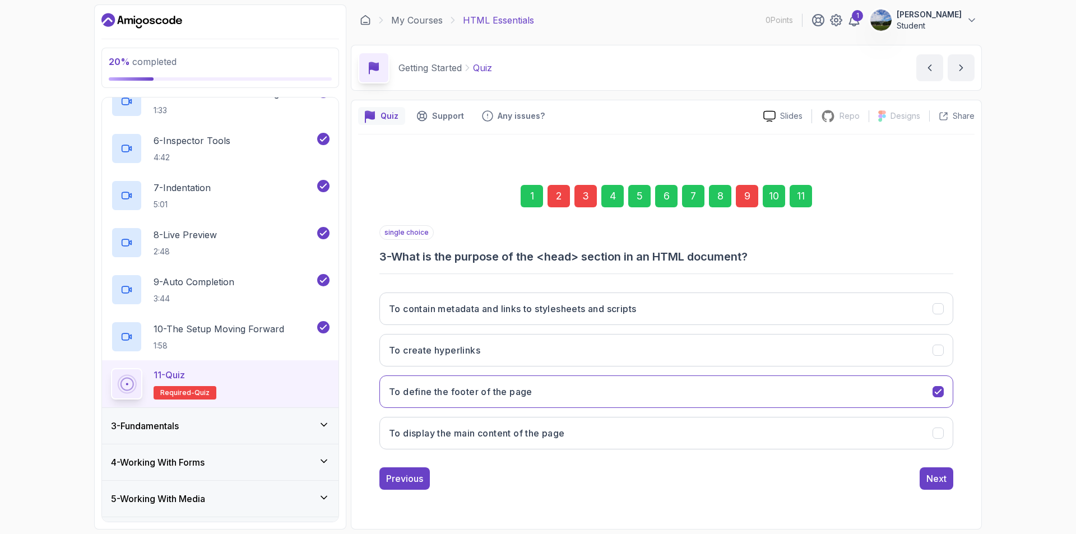
click at [583, 190] on div "3" at bounding box center [585, 196] width 22 height 22
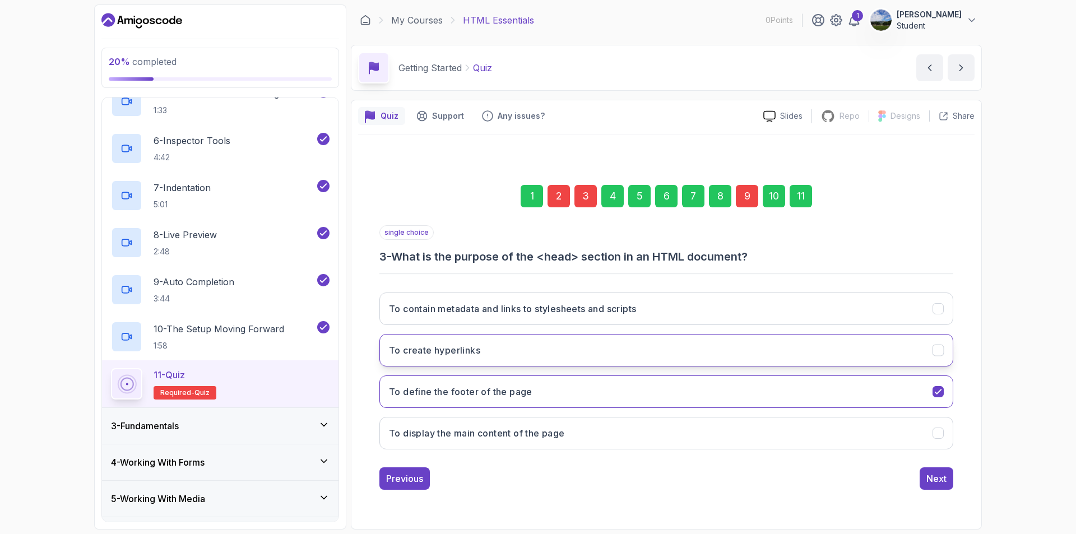
click at [918, 360] on button "To create hyperlinks" at bounding box center [666, 350] width 574 height 32
drag, startPoint x: 947, startPoint y: 476, endPoint x: 968, endPoint y: 420, distance: 60.4
click at [955, 432] on div "1 2 3 4 5 6 7 8 9 10 11 single choice 3 - What is the purpose of the <head> sec…" at bounding box center [666, 328] width 616 height 341
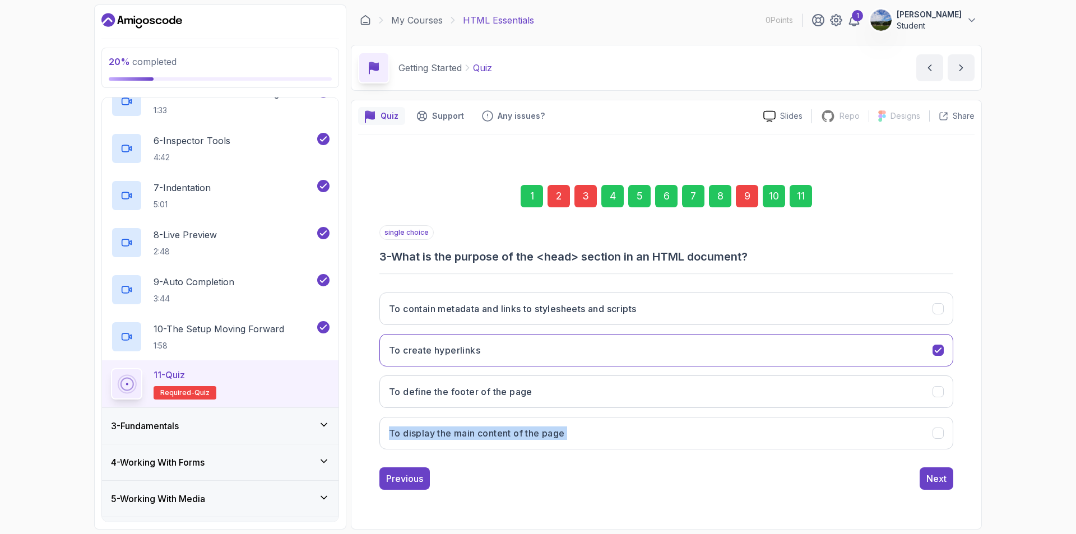
drag, startPoint x: 972, startPoint y: 417, endPoint x: 990, endPoint y: 398, distance: 26.2
click at [988, 399] on div "20 % completed 1 - Todo 2 - Getting Started 1 - What Is HTML 1:49 2 - Structure…" at bounding box center [538, 267] width 1076 height 534
click at [995, 397] on div "20 % completed 1 - Todo 2 - Getting Started 1 - What Is HTML 1:49 2 - Structure…" at bounding box center [538, 267] width 1076 height 534
click at [949, 474] on button "Next" at bounding box center [936, 478] width 34 height 22
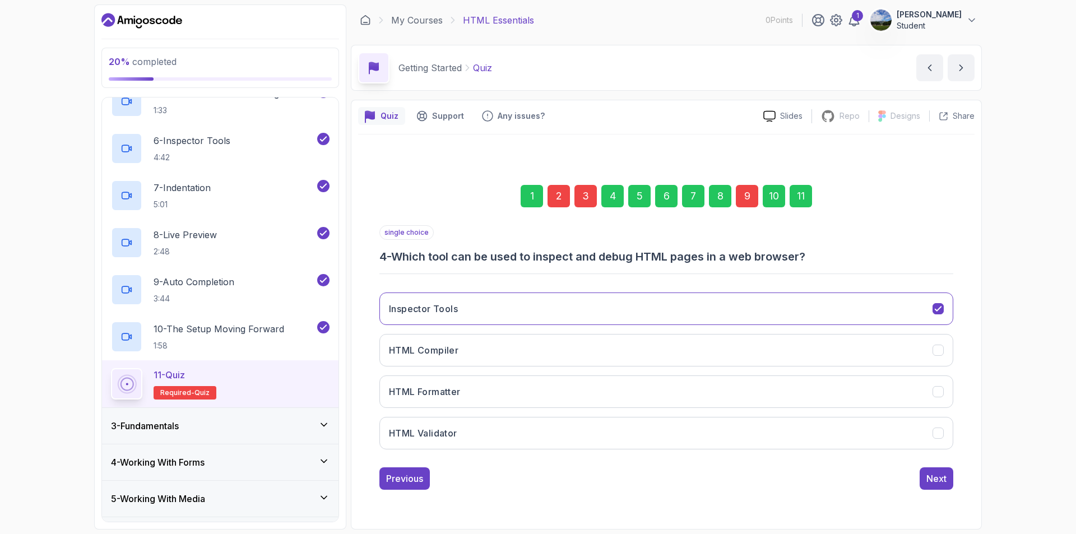
click at [739, 195] on div "9" at bounding box center [746, 196] width 22 height 22
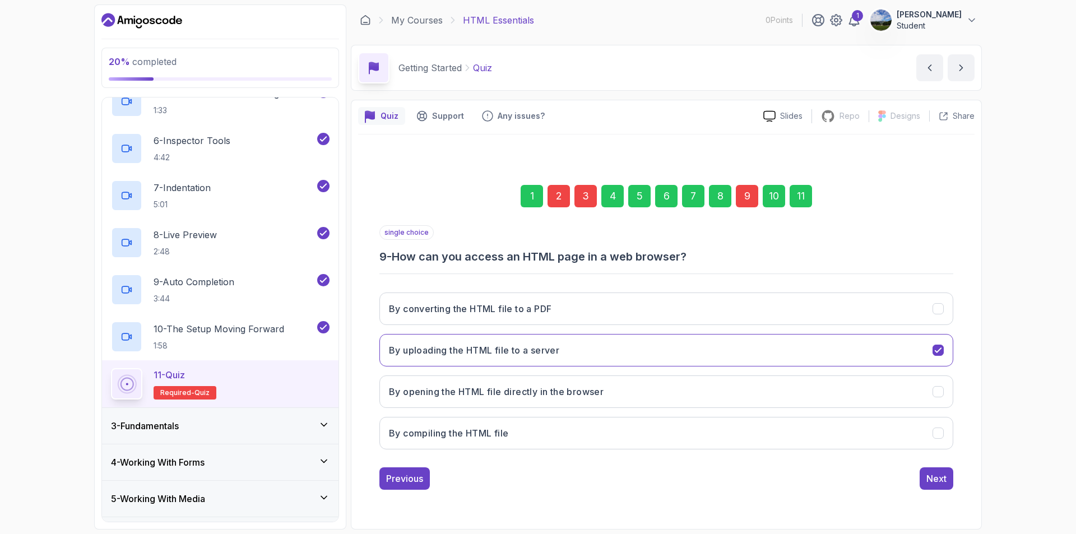
click at [560, 194] on div "2" at bounding box center [558, 196] width 22 height 22
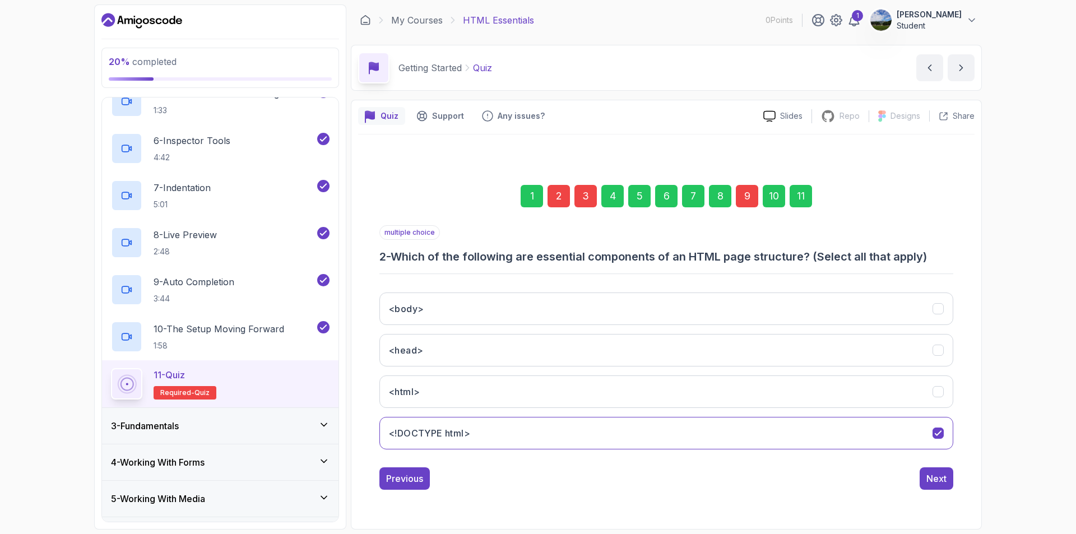
click at [597, 204] on div "1 2 3 4 5 6 7 8 9 10 11" at bounding box center [666, 196] width 574 height 58
click at [587, 204] on div "3" at bounding box center [585, 196] width 22 height 22
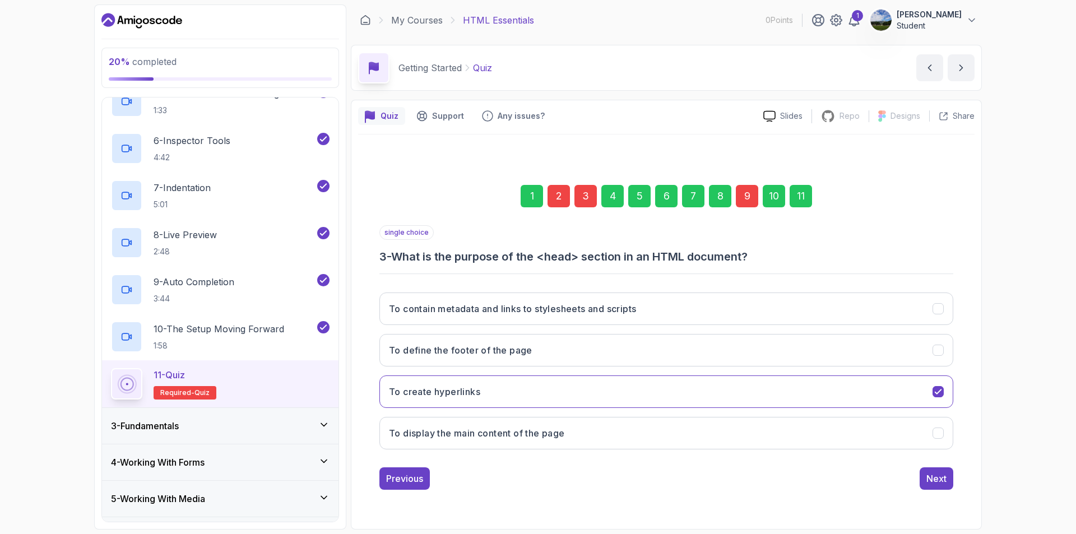
click at [744, 205] on div "9" at bounding box center [746, 196] width 22 height 22
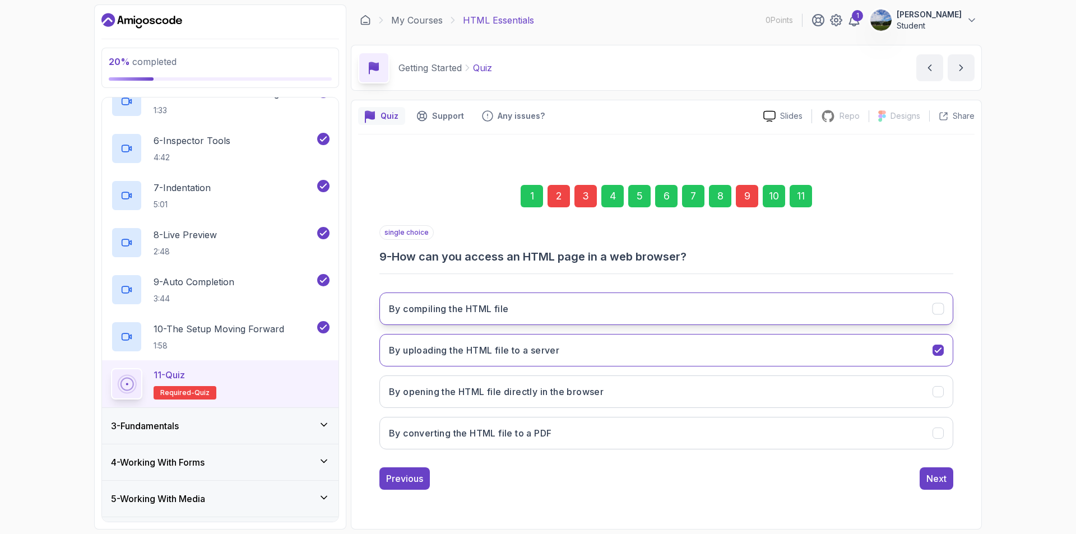
click at [939, 315] on button "By compiling the HTML file" at bounding box center [666, 308] width 574 height 32
click at [939, 470] on button "Next" at bounding box center [936, 478] width 34 height 22
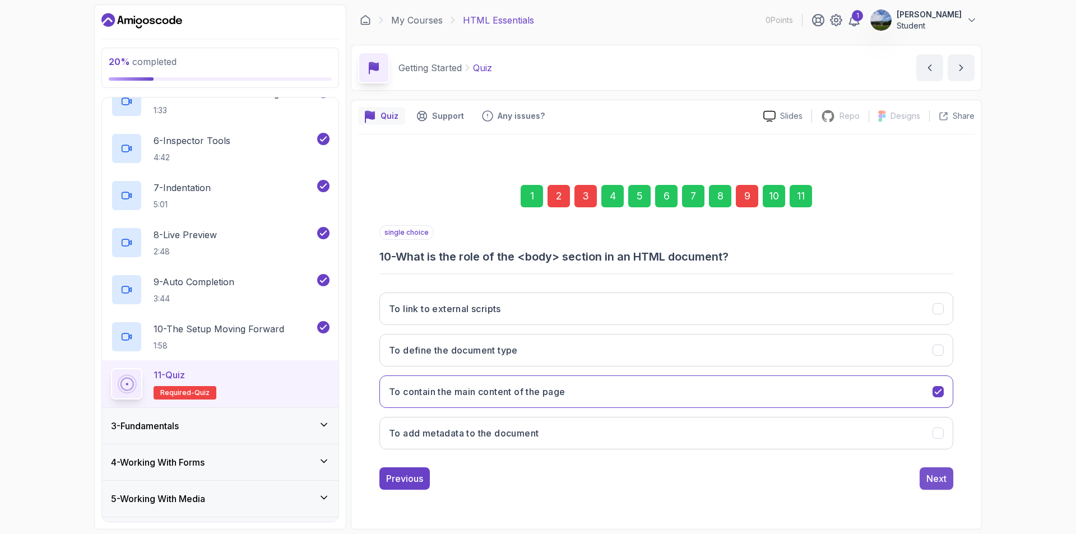
click at [929, 481] on div "Next" at bounding box center [936, 478] width 20 height 13
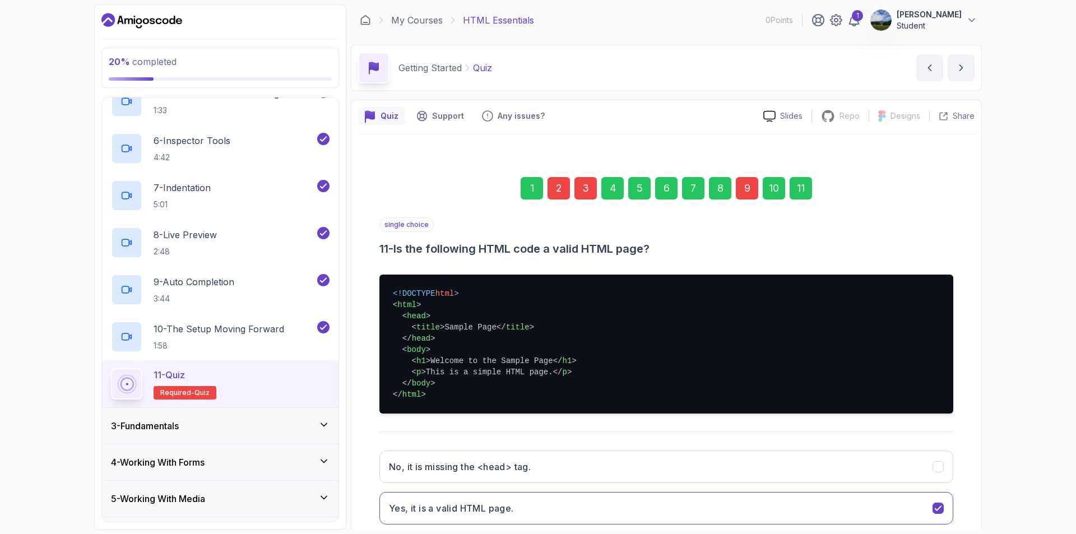
scroll to position [150, 0]
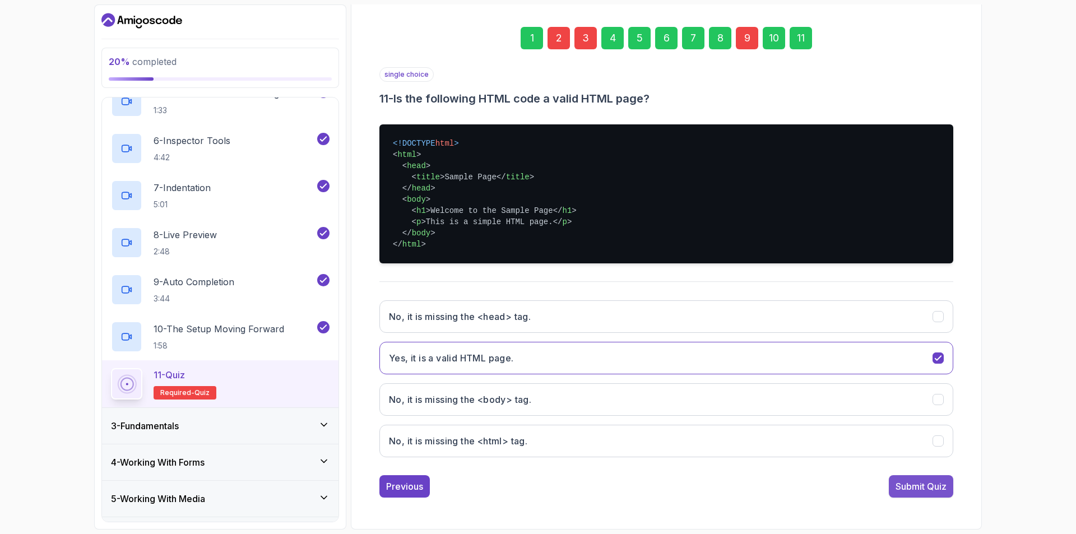
click at [937, 487] on div "Submit Quiz" at bounding box center [920, 486] width 51 height 13
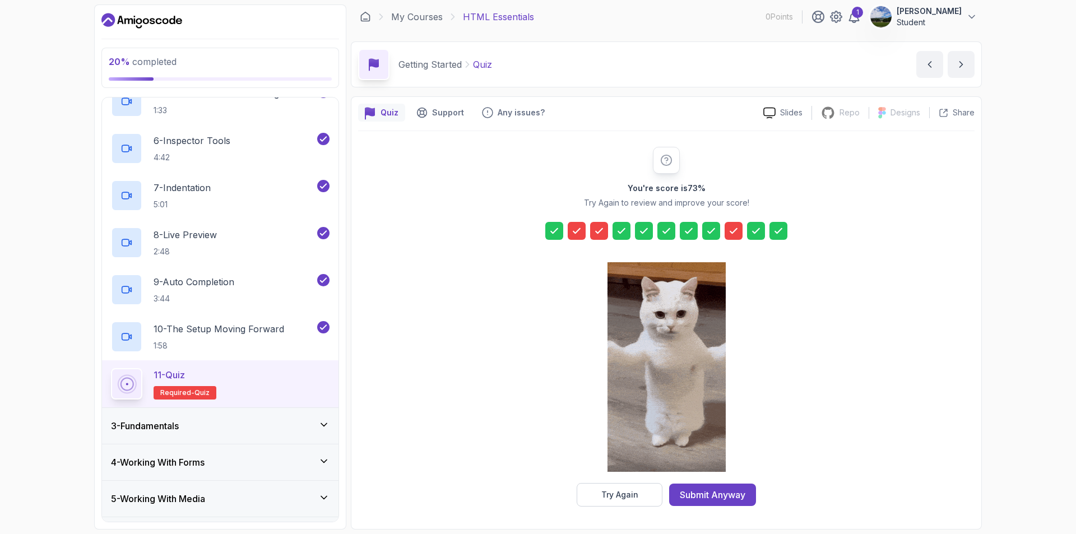
click at [578, 230] on icon at bounding box center [576, 230] width 11 height 11
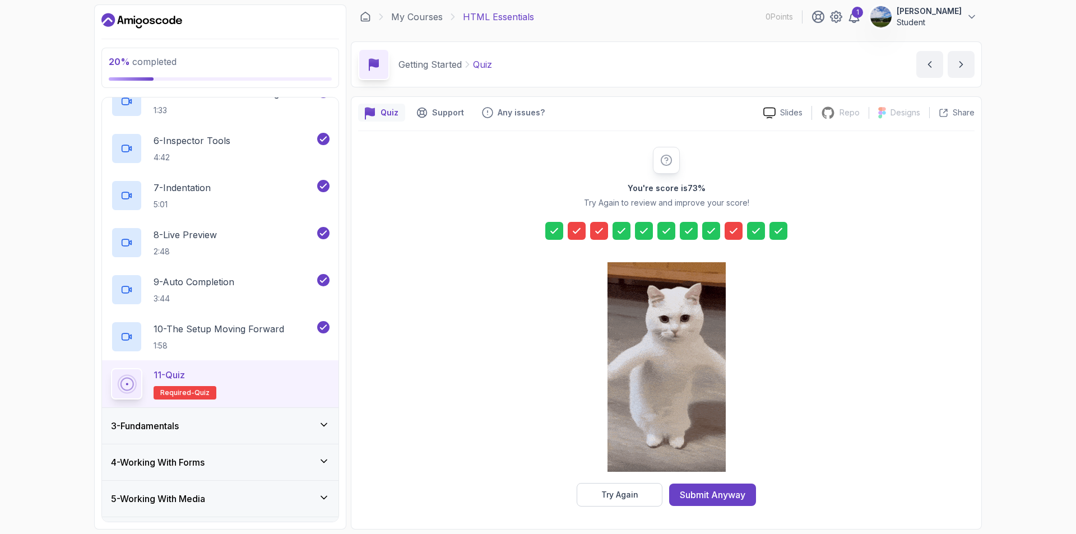
click at [577, 230] on icon at bounding box center [576, 230] width 11 height 11
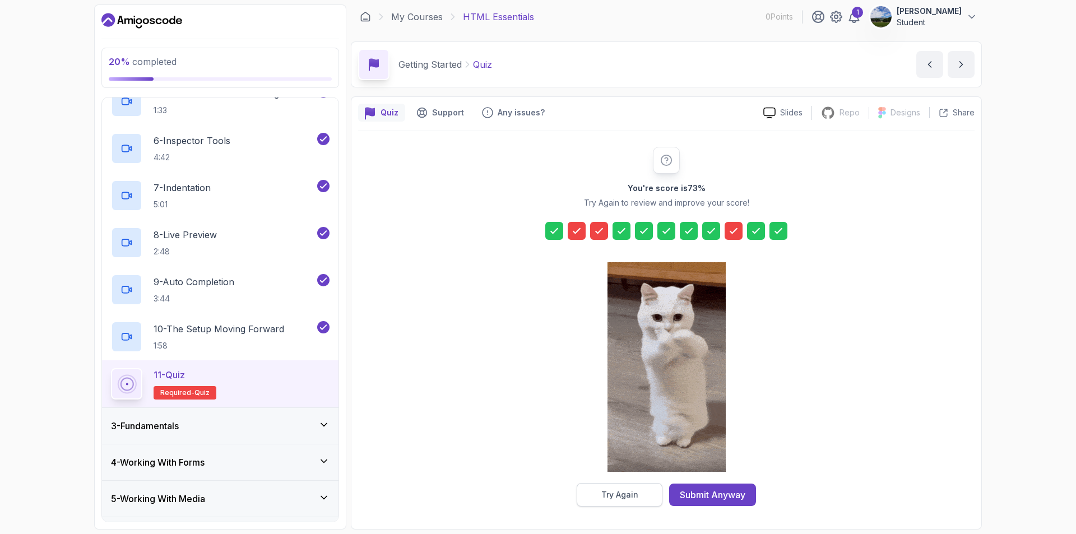
click at [641, 490] on button "Try Again" at bounding box center [619, 495] width 86 height 24
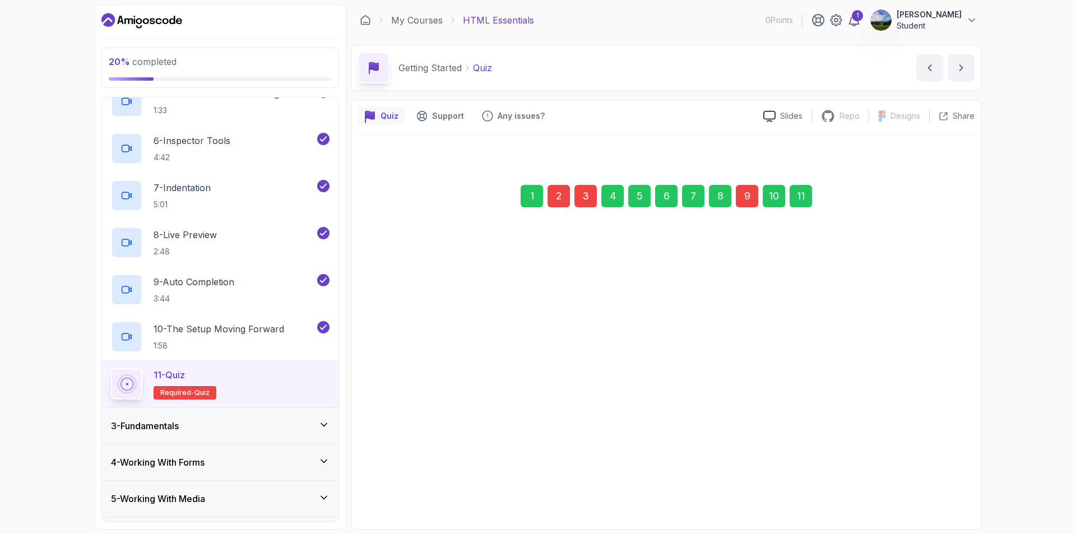
scroll to position [0, 0]
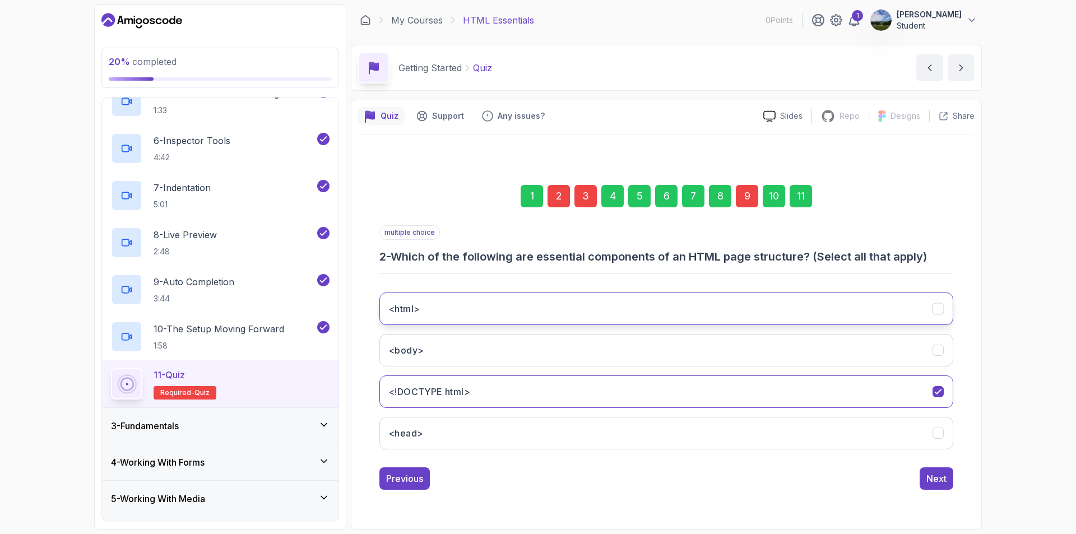
click at [937, 314] on icon "<html>" at bounding box center [938, 309] width 11 height 11
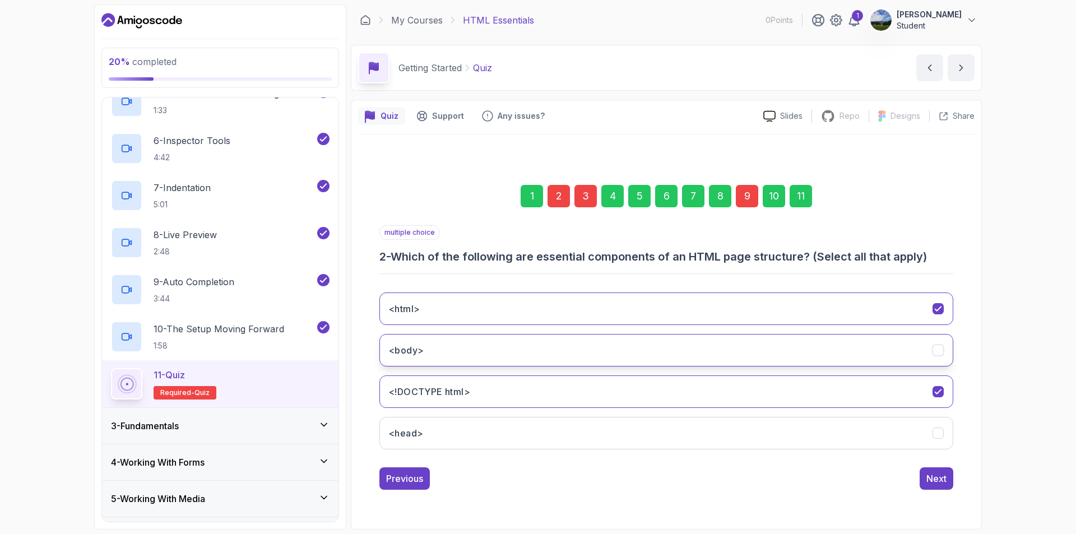
click at [946, 351] on button "<body>" at bounding box center [666, 350] width 574 height 32
click at [939, 434] on icon "<head>" at bounding box center [938, 433] width 11 height 11
click at [946, 478] on div "Next" at bounding box center [936, 478] width 20 height 13
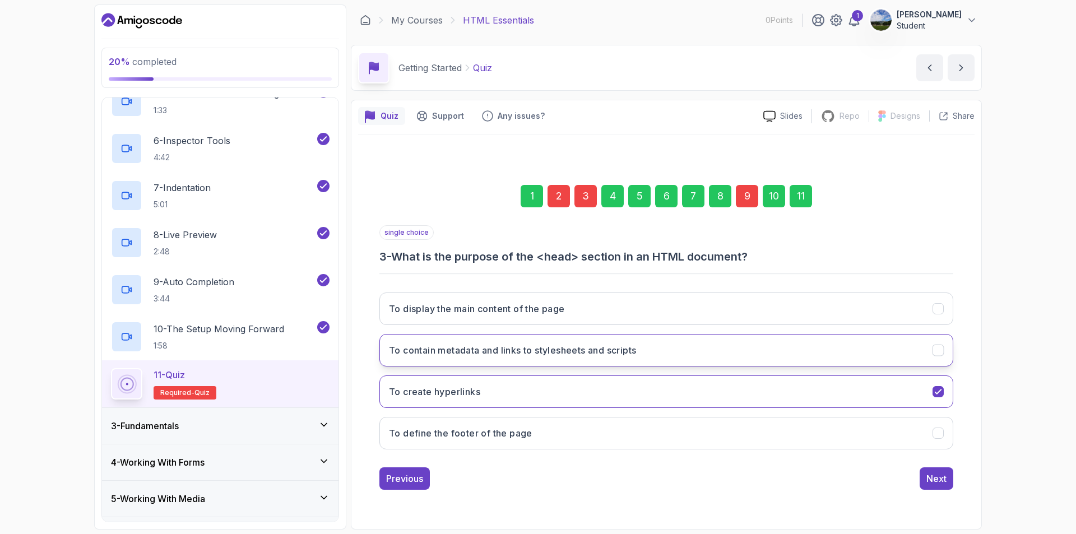
click at [941, 350] on icon "To contain metadata and links to stylesheets and scripts" at bounding box center [938, 350] width 11 height 11
click at [941, 476] on div "Next" at bounding box center [936, 478] width 20 height 13
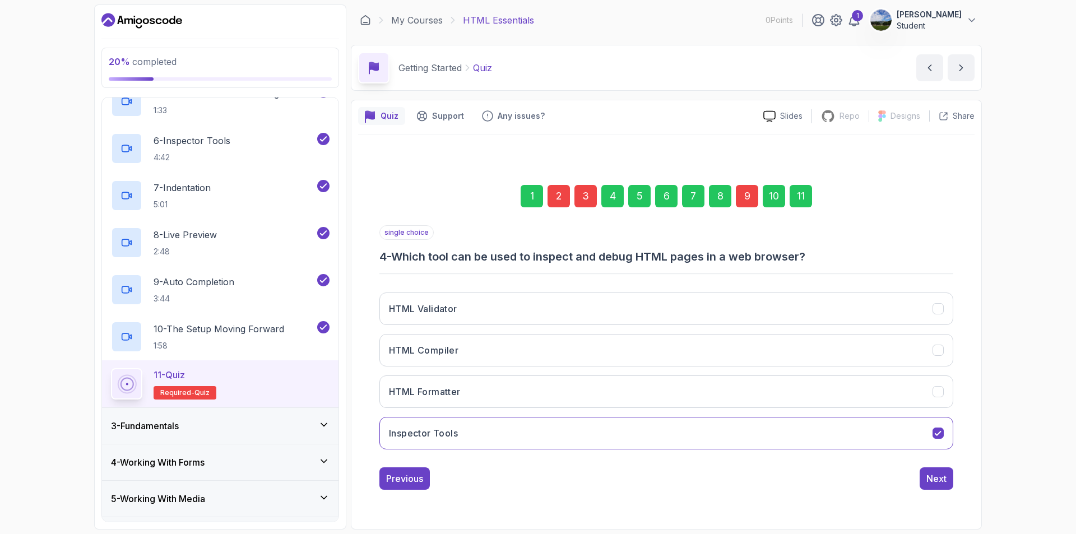
click at [755, 195] on div "9" at bounding box center [746, 196] width 22 height 22
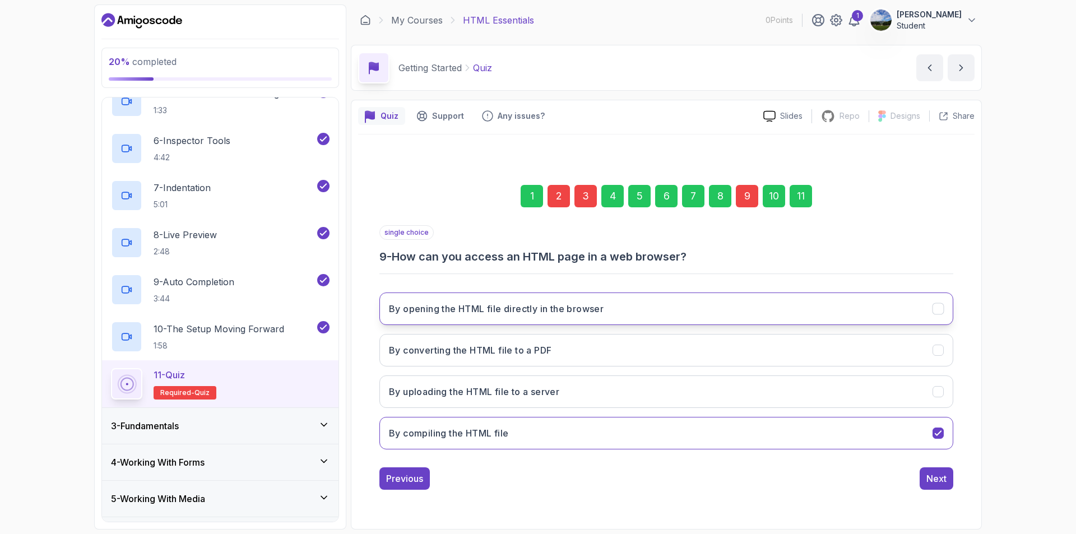
click at [929, 311] on button "By opening the HTML file directly in the browser" at bounding box center [666, 308] width 574 height 32
click at [951, 472] on button "Next" at bounding box center [936, 478] width 34 height 22
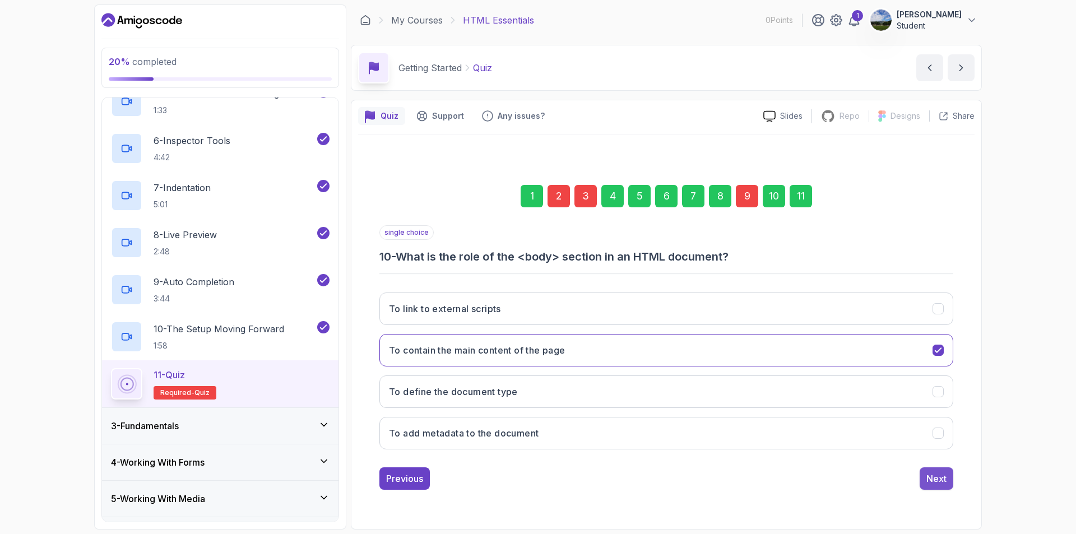
click at [952, 472] on button "Next" at bounding box center [936, 478] width 34 height 22
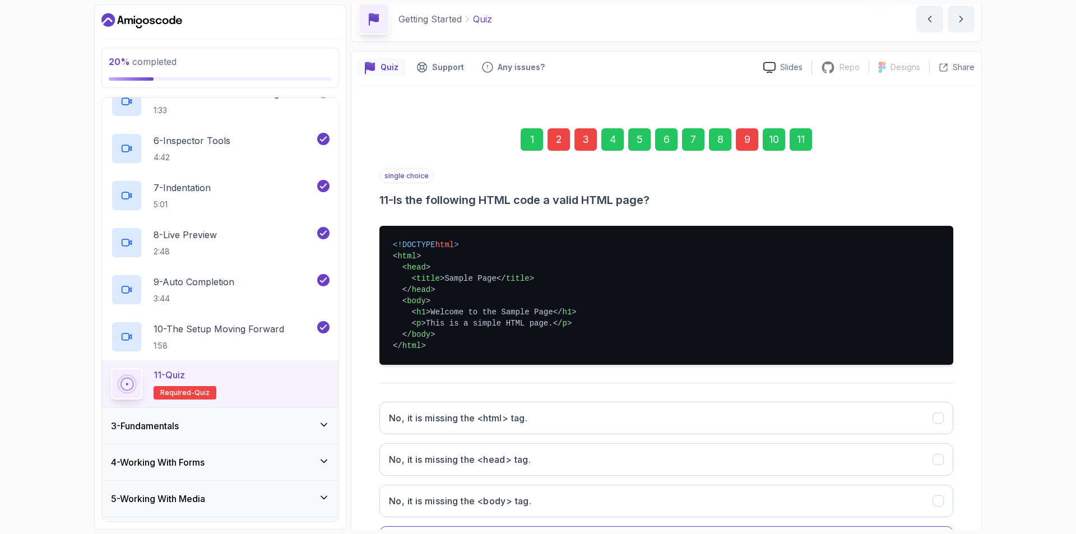
scroll to position [150, 0]
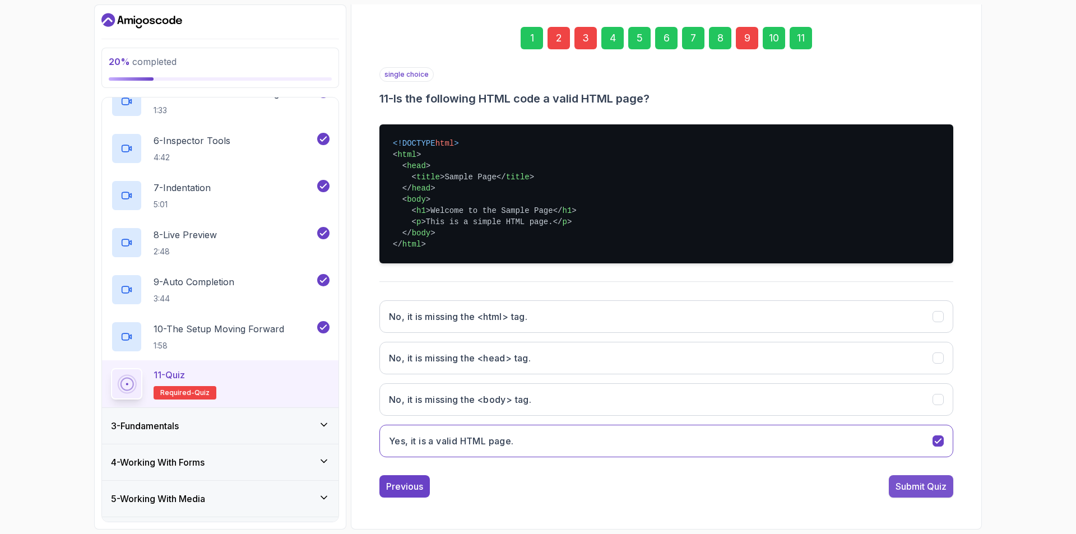
click at [932, 483] on div "Submit Quiz" at bounding box center [920, 486] width 51 height 13
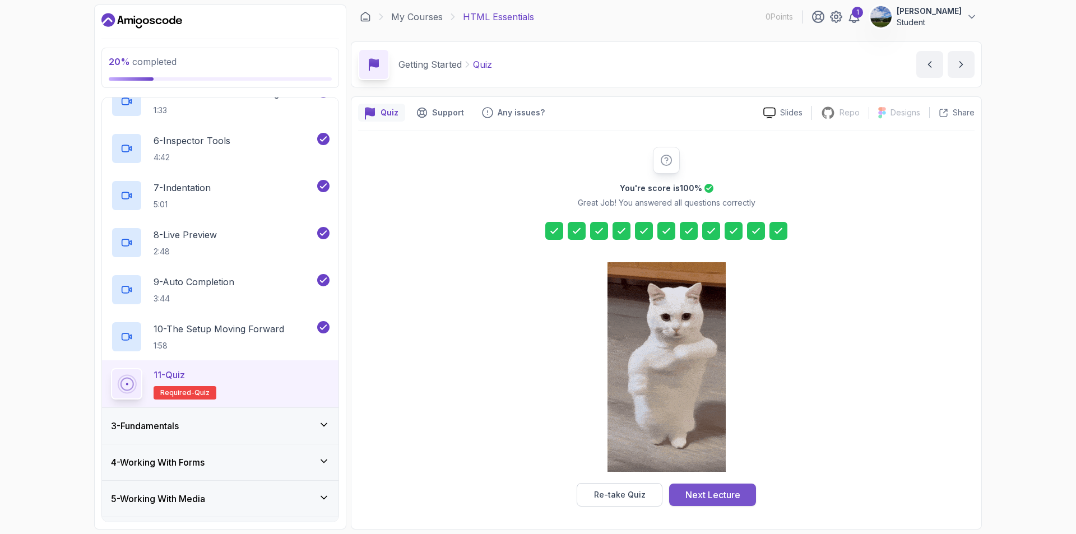
click at [733, 494] on div "Next Lecture" at bounding box center [712, 494] width 55 height 13
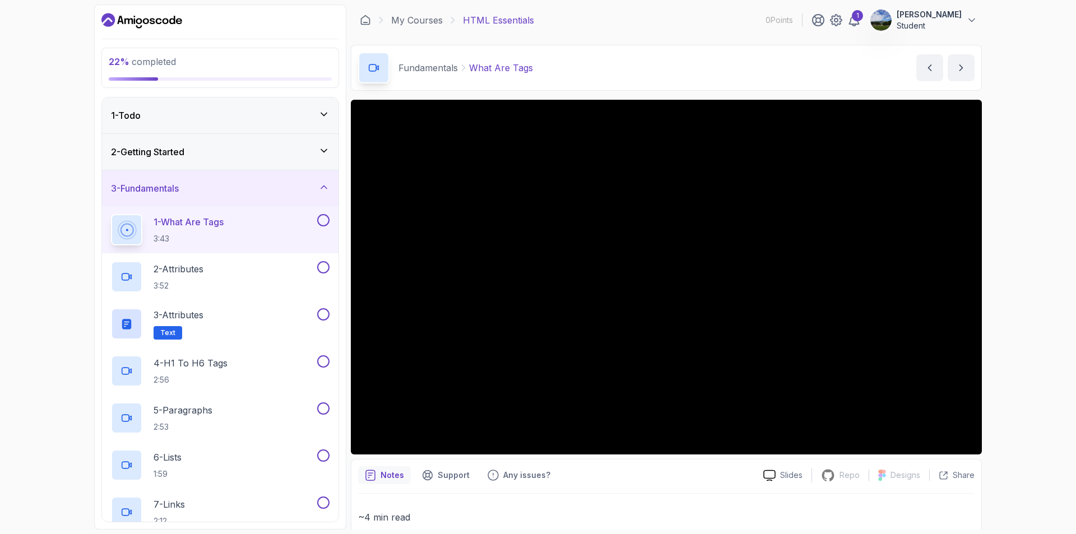
click at [189, 184] on div "3 - Fundamentals" at bounding box center [220, 187] width 218 height 13
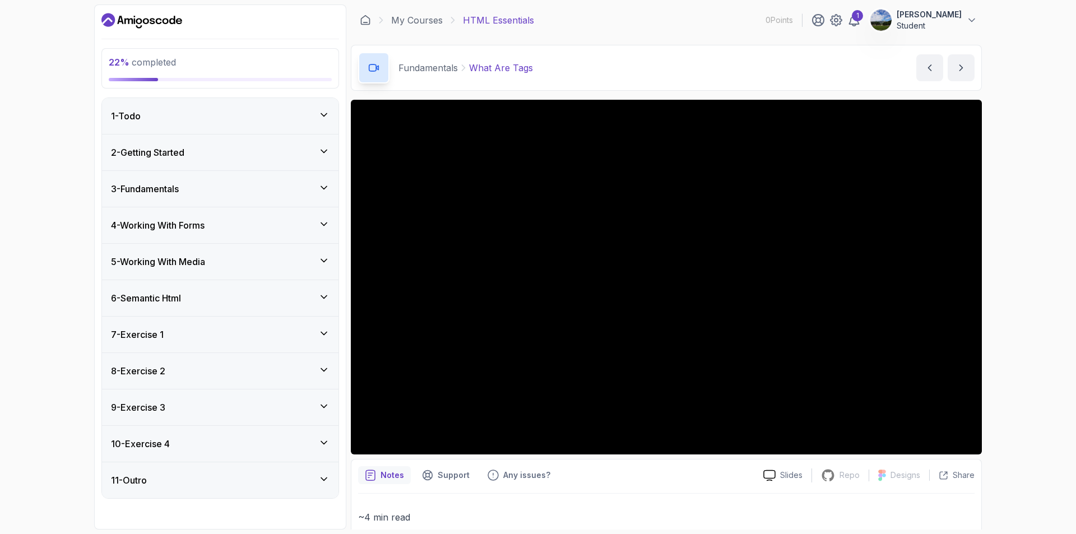
click at [184, 324] on div "7 - Exercise 1" at bounding box center [220, 334] width 236 height 36
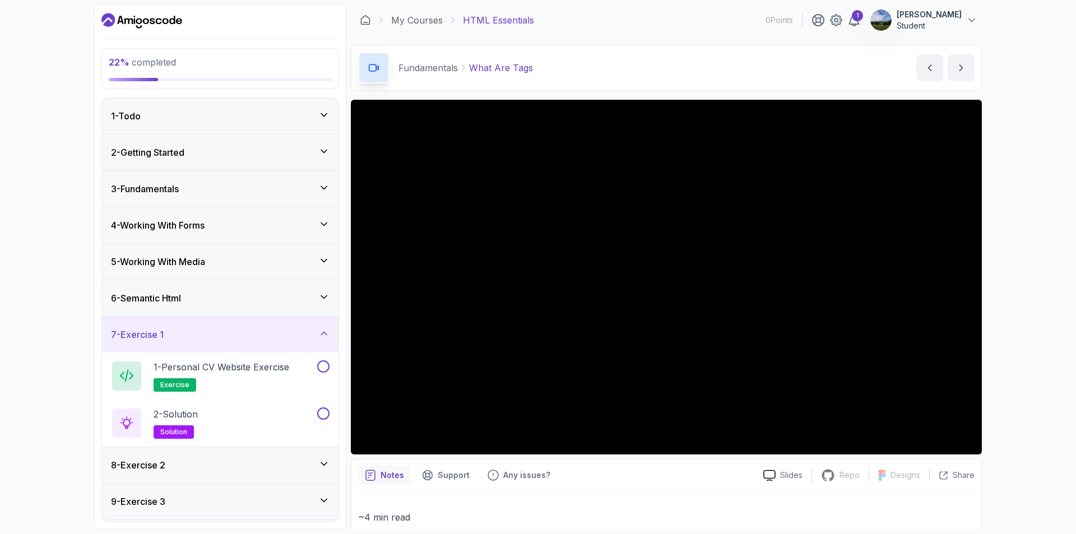
click at [253, 328] on div "7 - Exercise 1" at bounding box center [220, 334] width 218 height 13
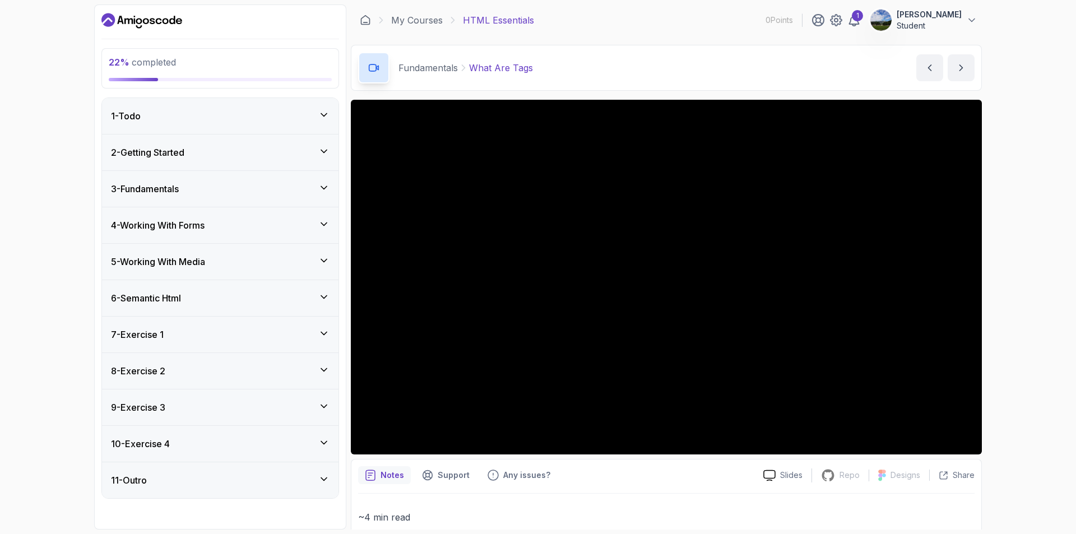
click at [205, 365] on div "8 - Exercise 2" at bounding box center [220, 370] width 218 height 13
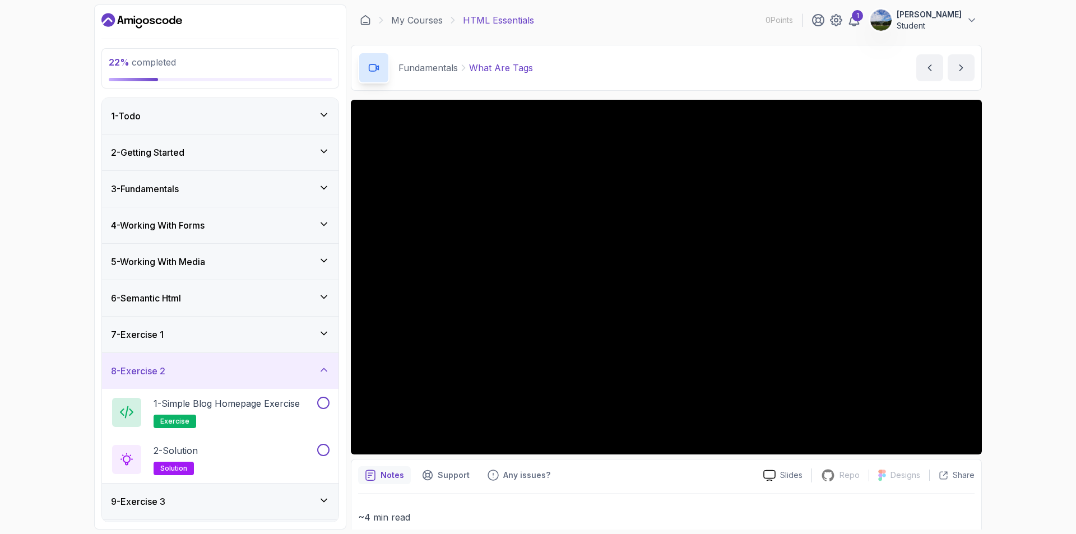
click at [206, 365] on div "8 - Exercise 2" at bounding box center [220, 370] width 218 height 13
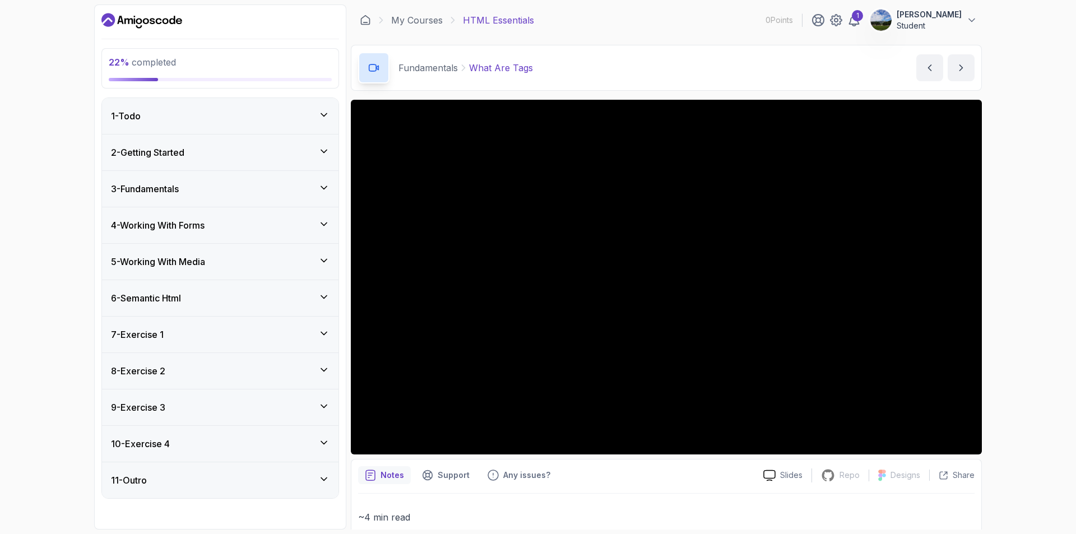
click at [229, 409] on div "9 - Exercise 3" at bounding box center [220, 407] width 218 height 13
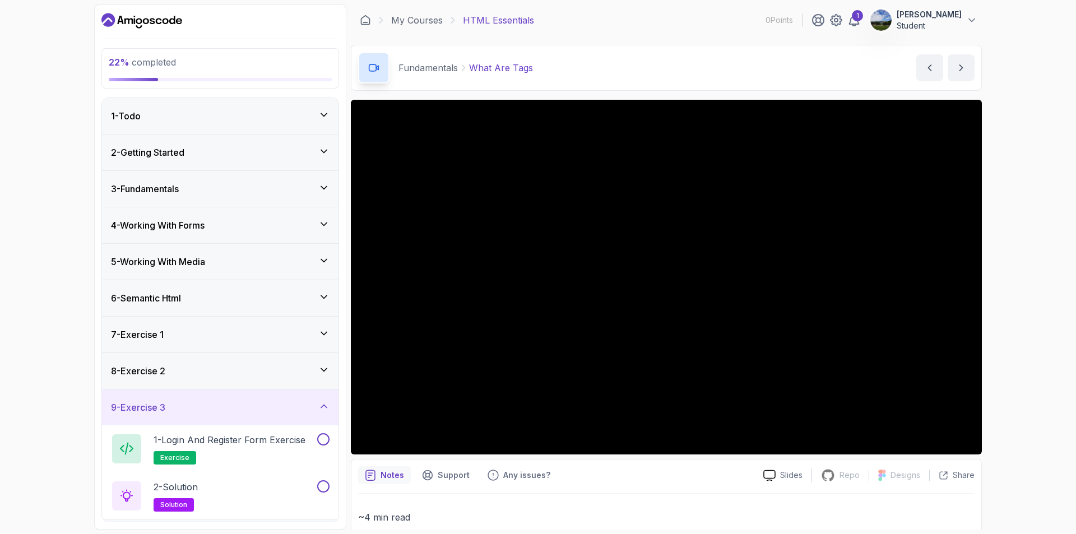
click at [229, 405] on div "9 - Exercise 3" at bounding box center [220, 407] width 218 height 13
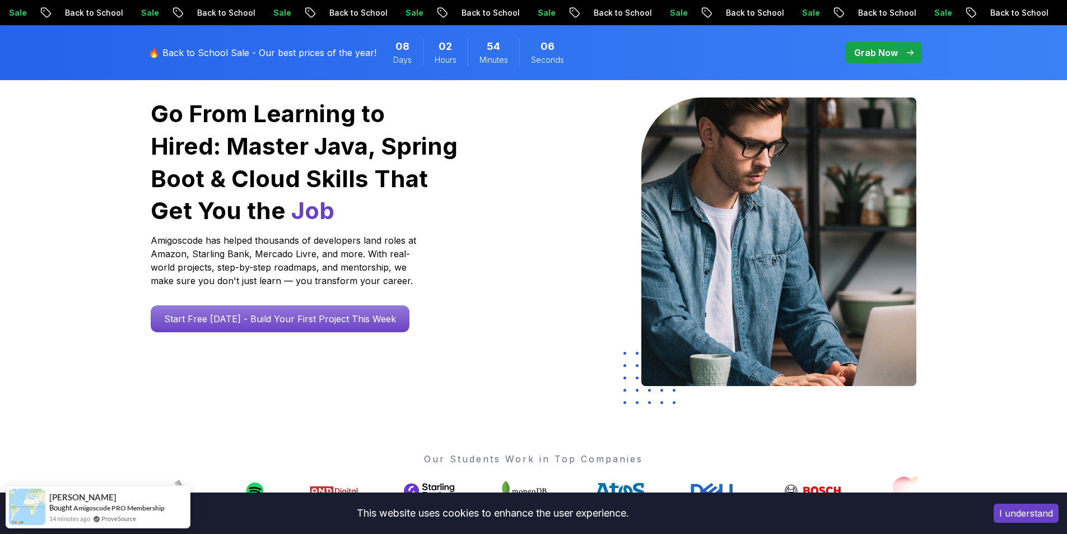
scroll to position [168, 0]
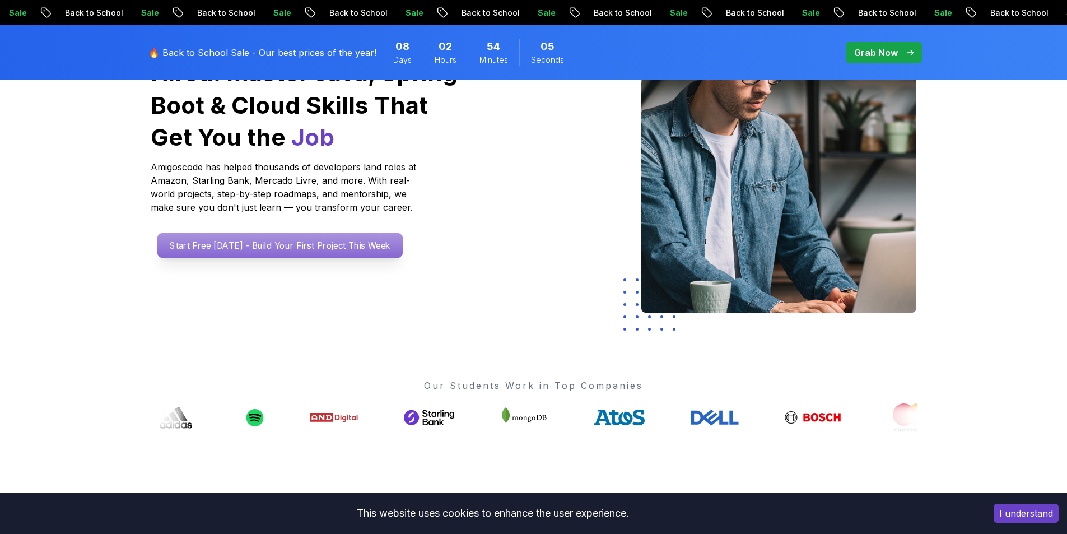
click at [286, 234] on p "Start Free Today - Build Your First Project This Week" at bounding box center [280, 245] width 246 height 26
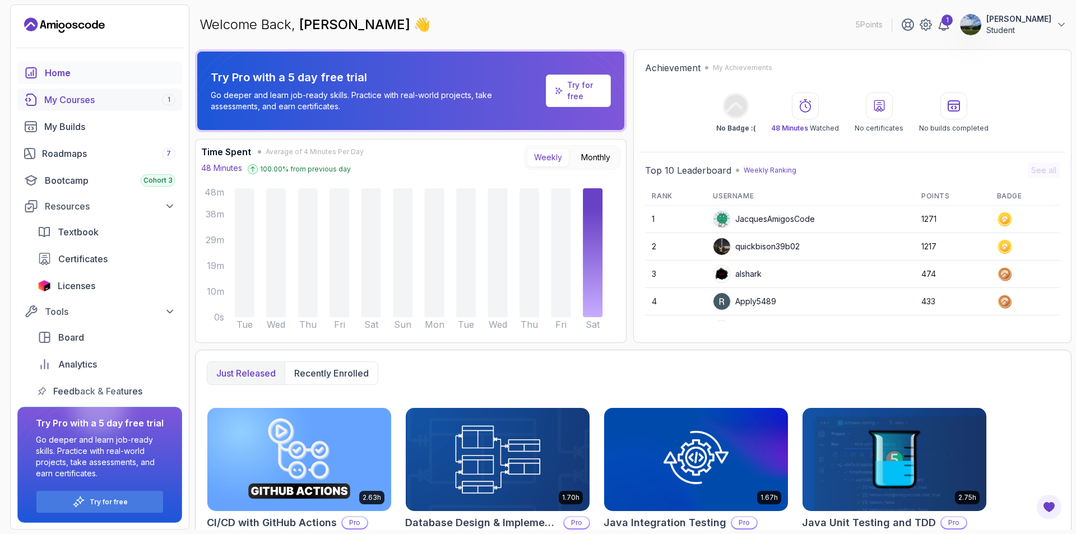
click at [139, 89] on link "My Courses 1" at bounding box center [99, 100] width 165 height 22
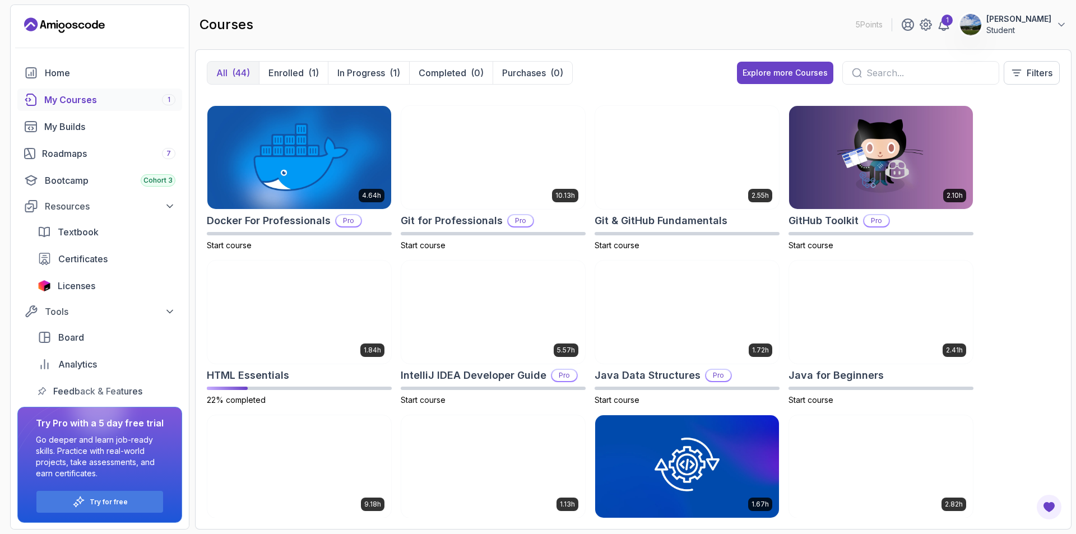
scroll to position [280, 0]
